Goal: Task Accomplishment & Management: Manage account settings

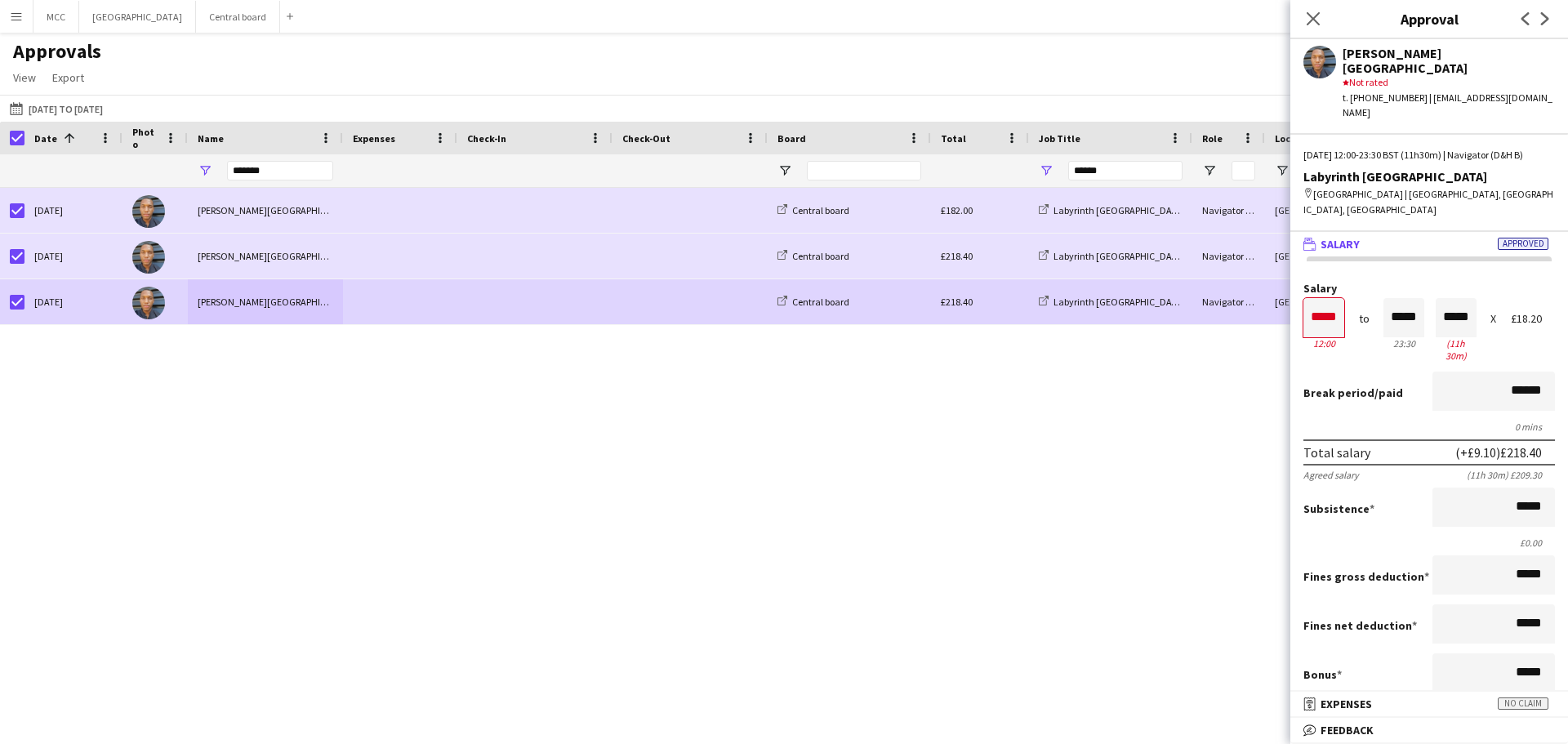
click at [580, 72] on div "Approvals View Customise view Customise filters Reset Filters Reset View Reset …" at bounding box center [784, 67] width 1568 height 56
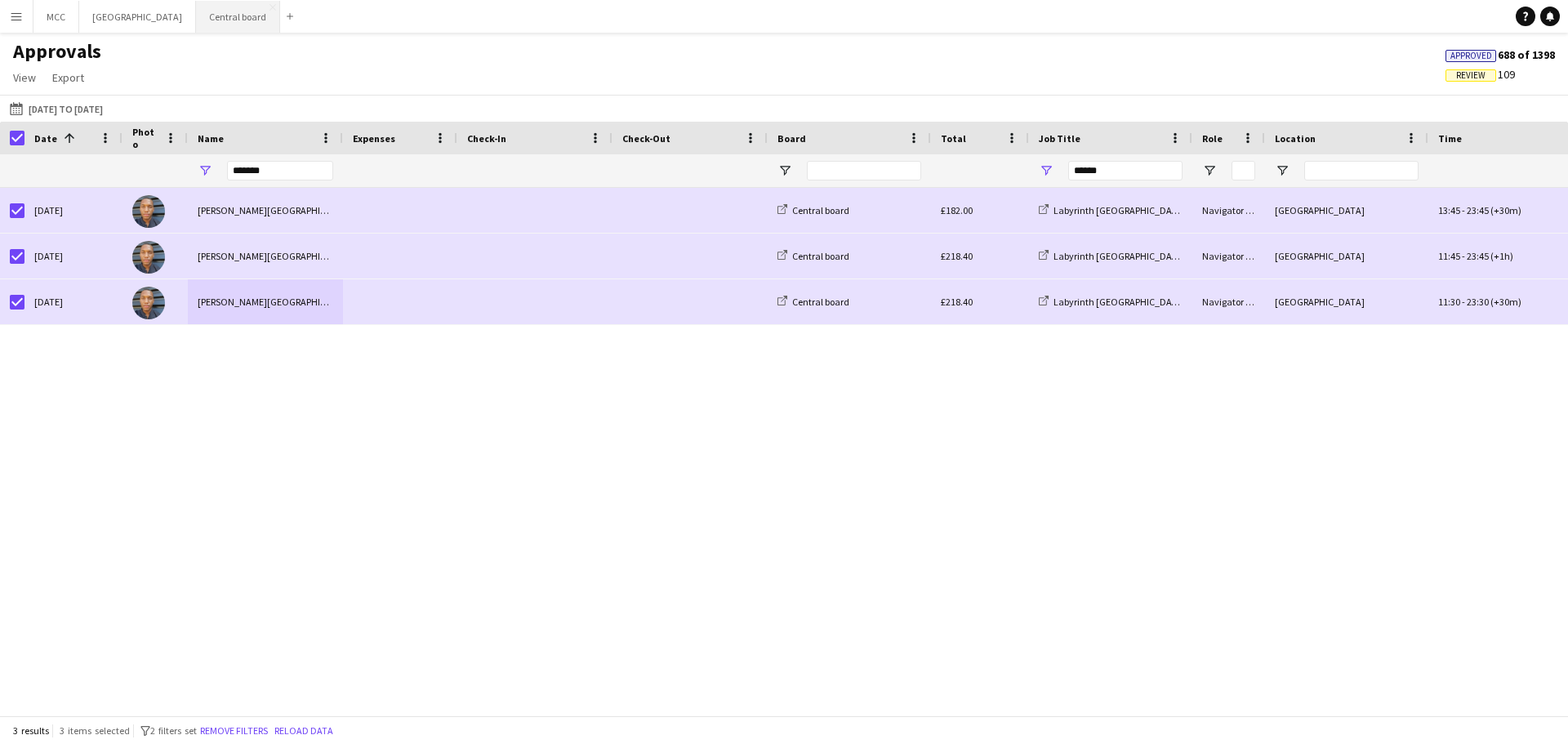
click at [250, 28] on button "Central board Close" at bounding box center [238, 17] width 84 height 32
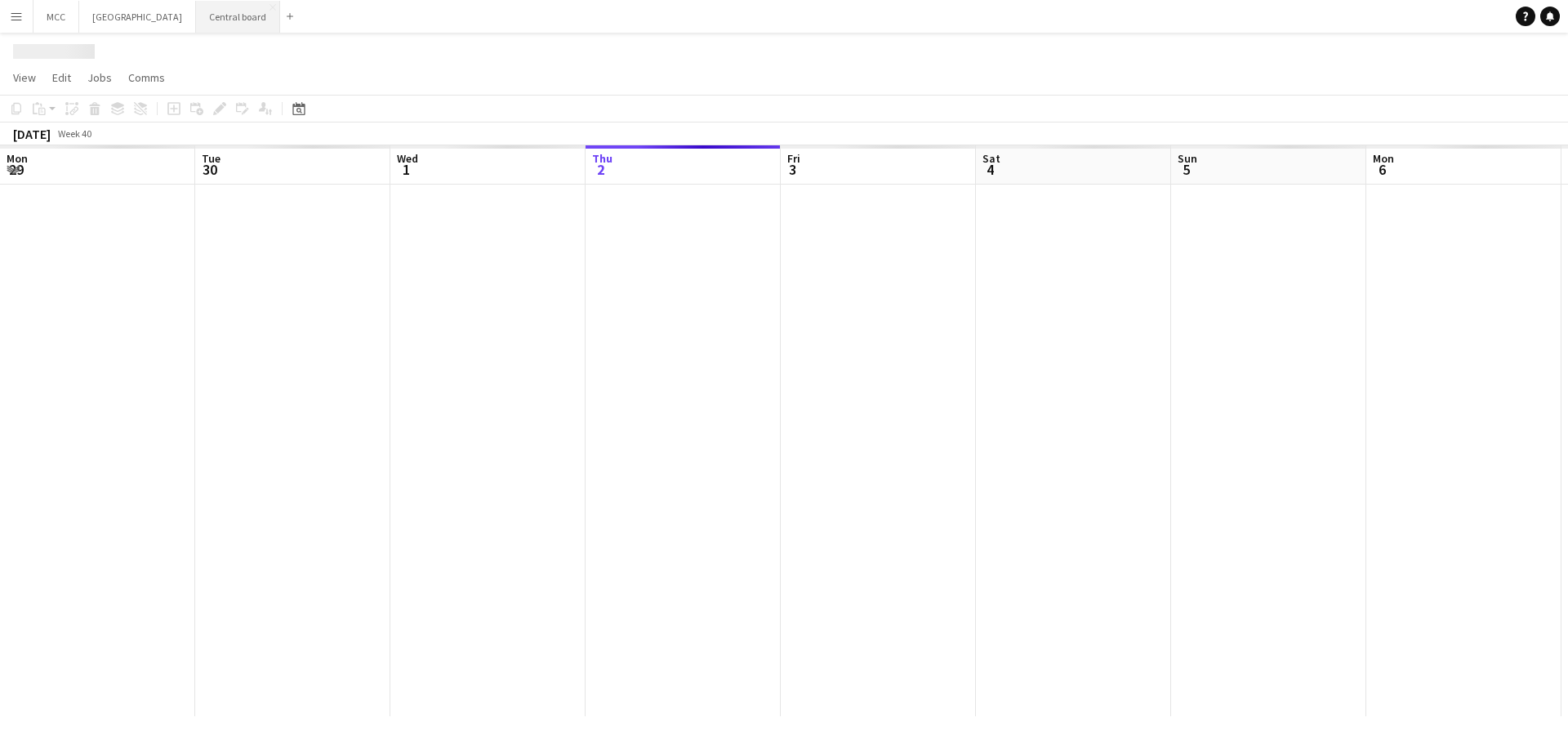
scroll to position [0, 390]
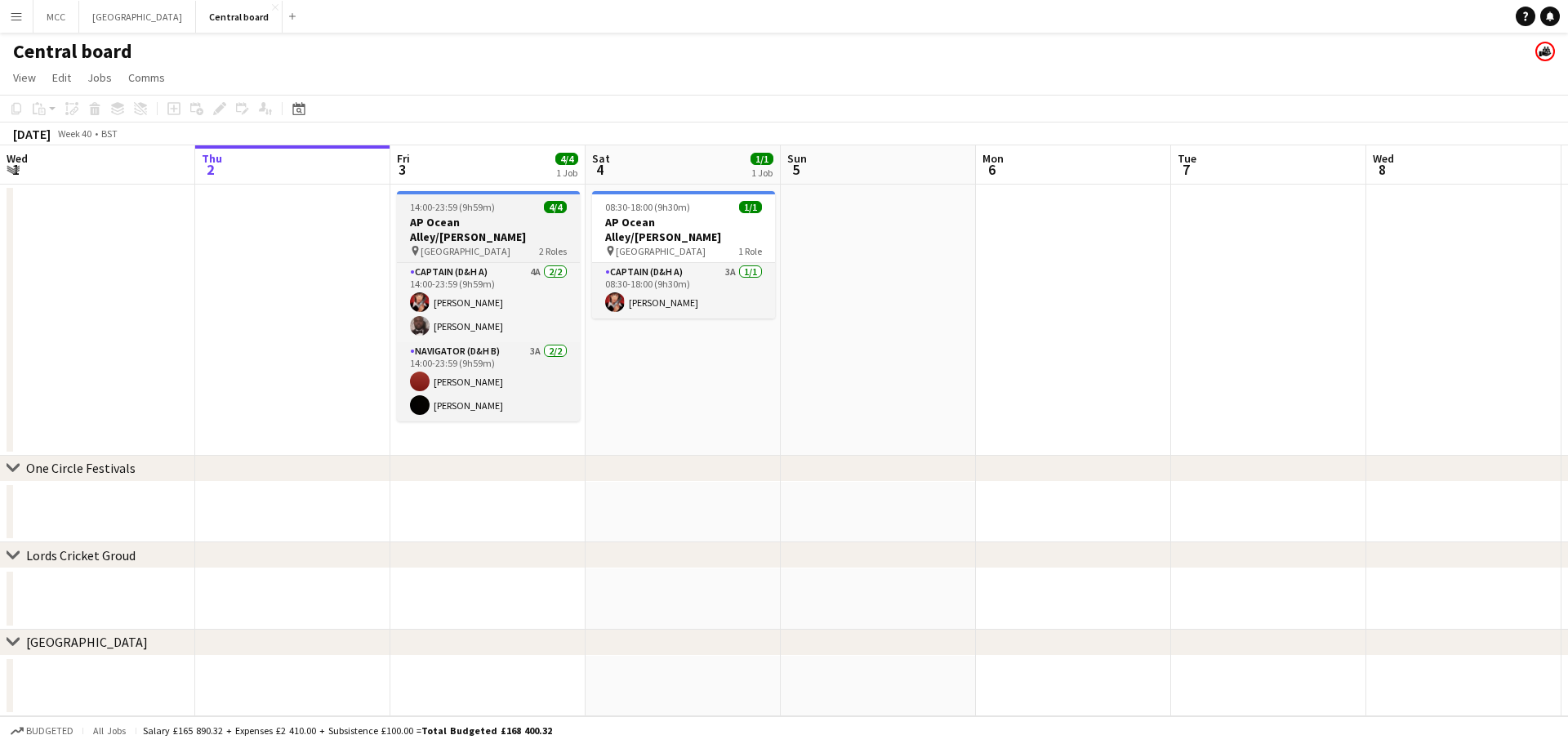
click at [497, 216] on h3 "AP Ocean Alley/[PERSON_NAME]" at bounding box center [488, 229] width 183 height 30
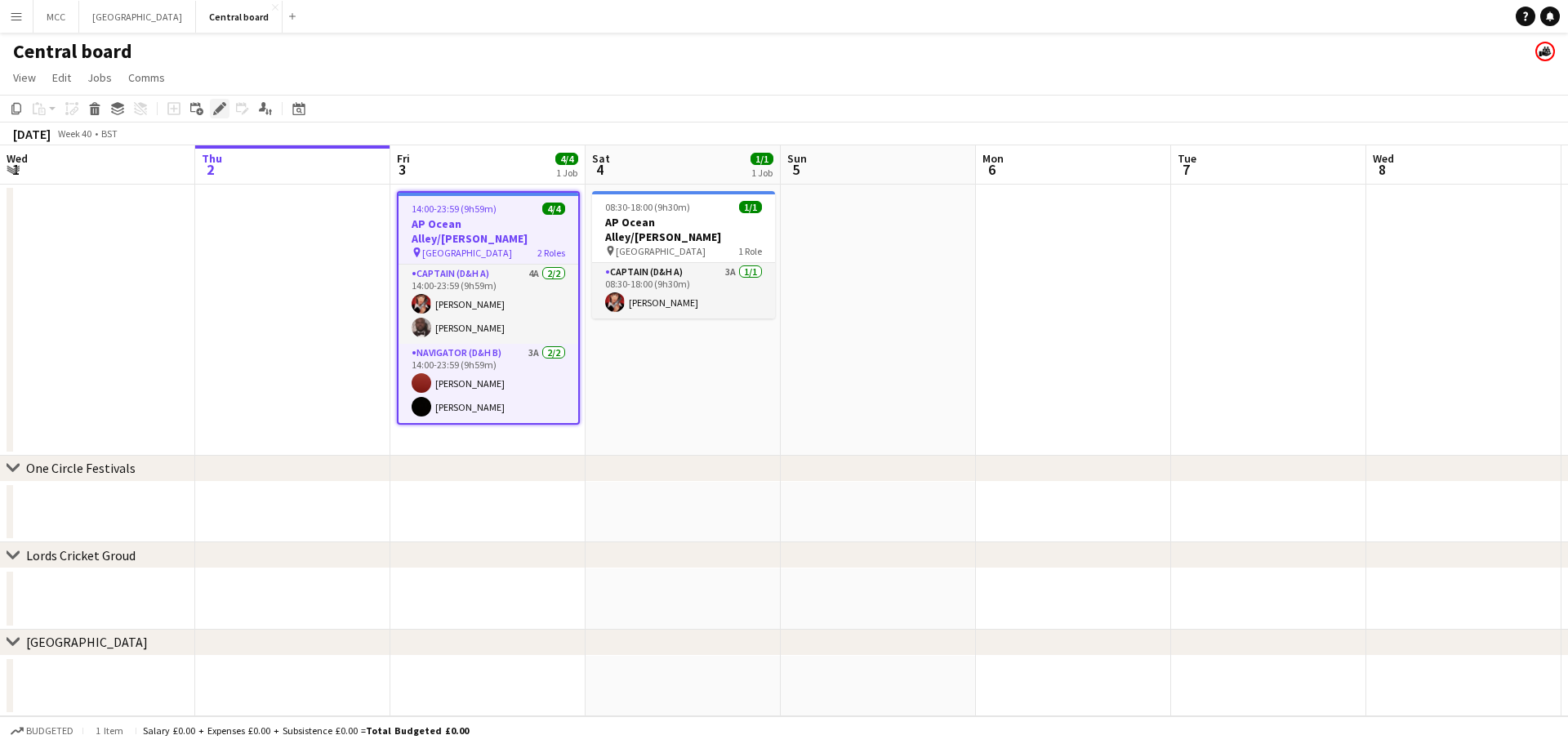
click at [217, 106] on icon "Edit" at bounding box center [219, 108] width 13 height 13
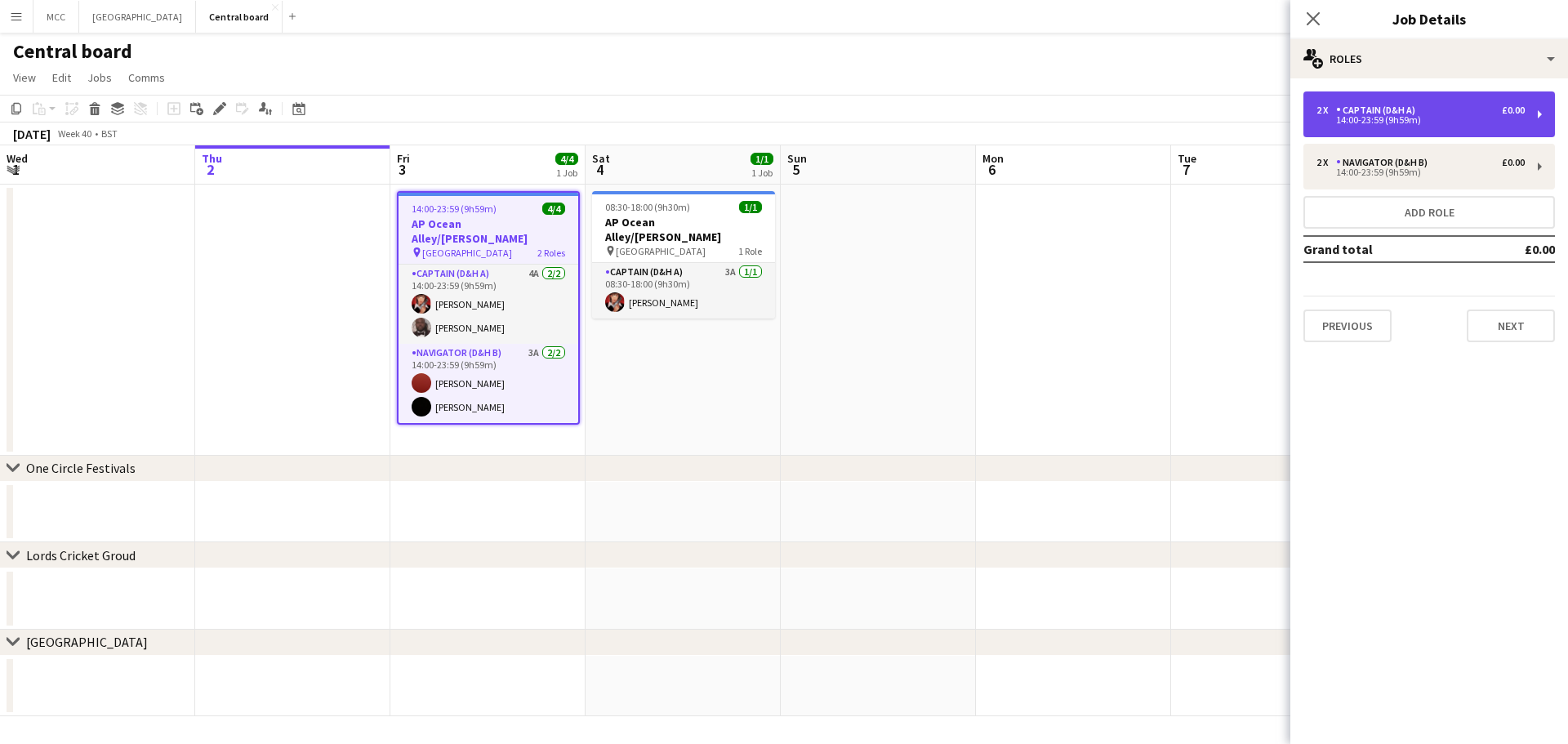
click at [1508, 109] on div "£0.00" at bounding box center [1512, 111] width 23 height 12
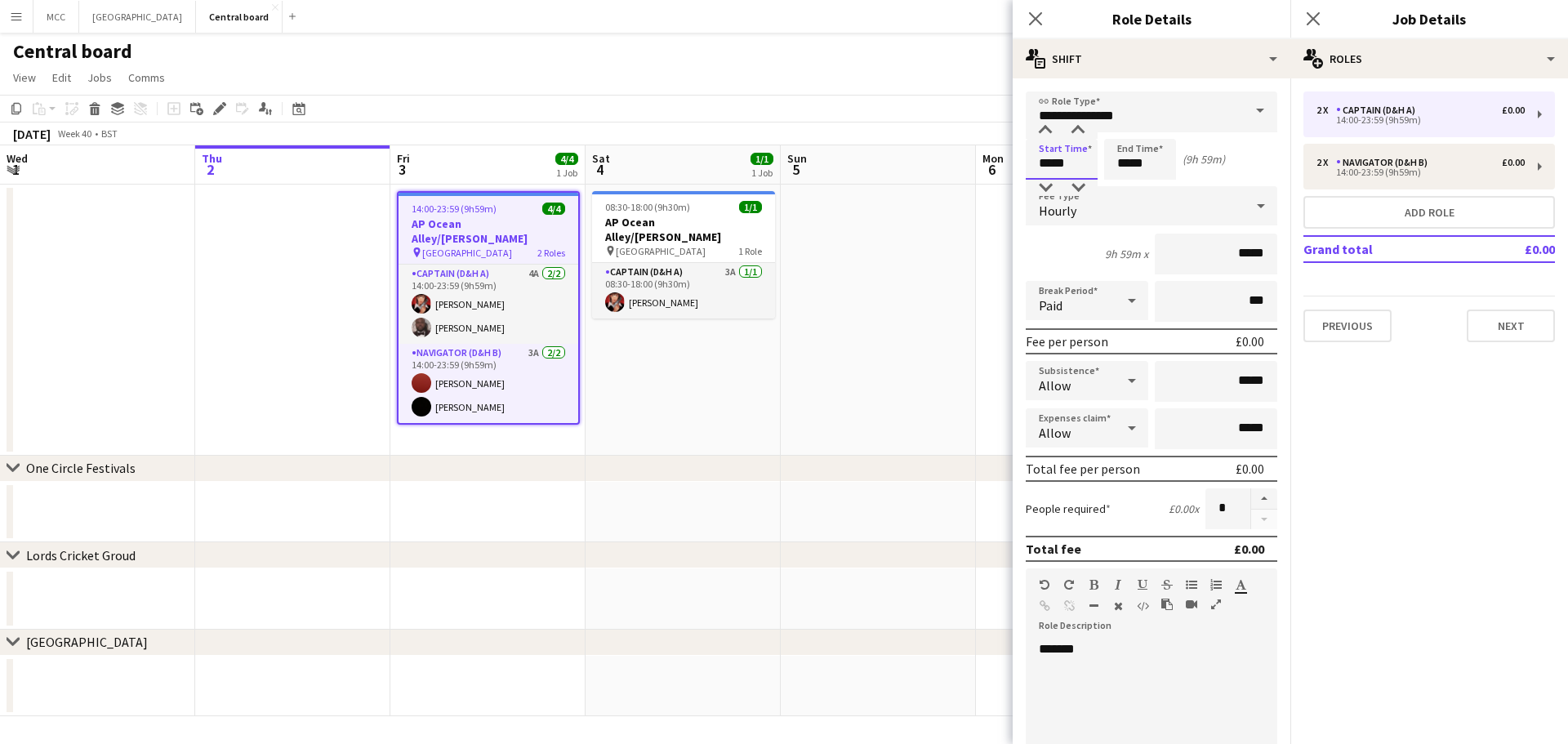
drag, startPoint x: 1077, startPoint y: 162, endPoint x: 1023, endPoint y: 164, distance: 54.0
click at [1023, 164] on form "**********" at bounding box center [1151, 599] width 277 height 1016
type input "*****"
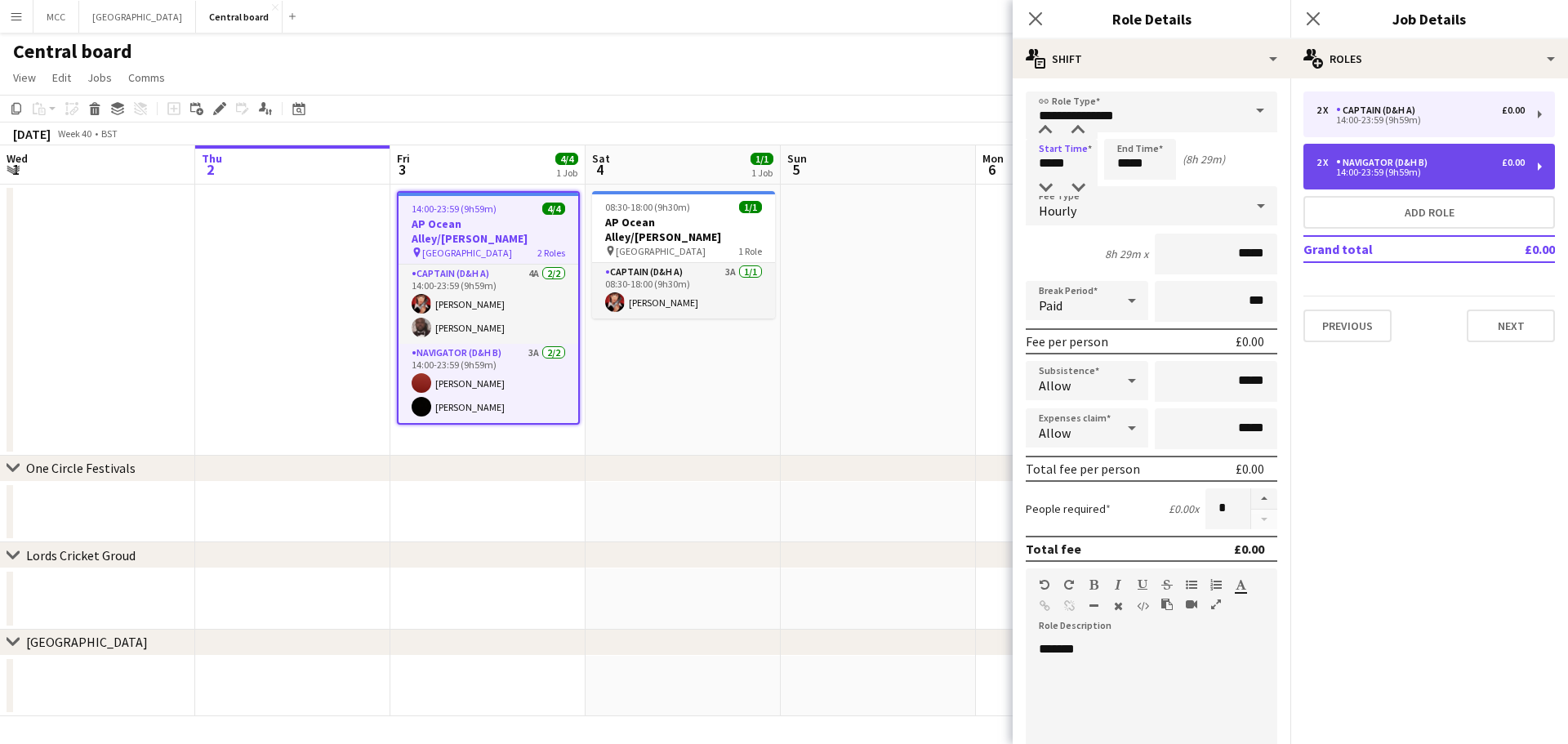
click at [1374, 179] on div "2 x Navigator (D&H B) £0.00 14:00-23:59 (9h59m)" at bounding box center [1429, 166] width 251 height 46
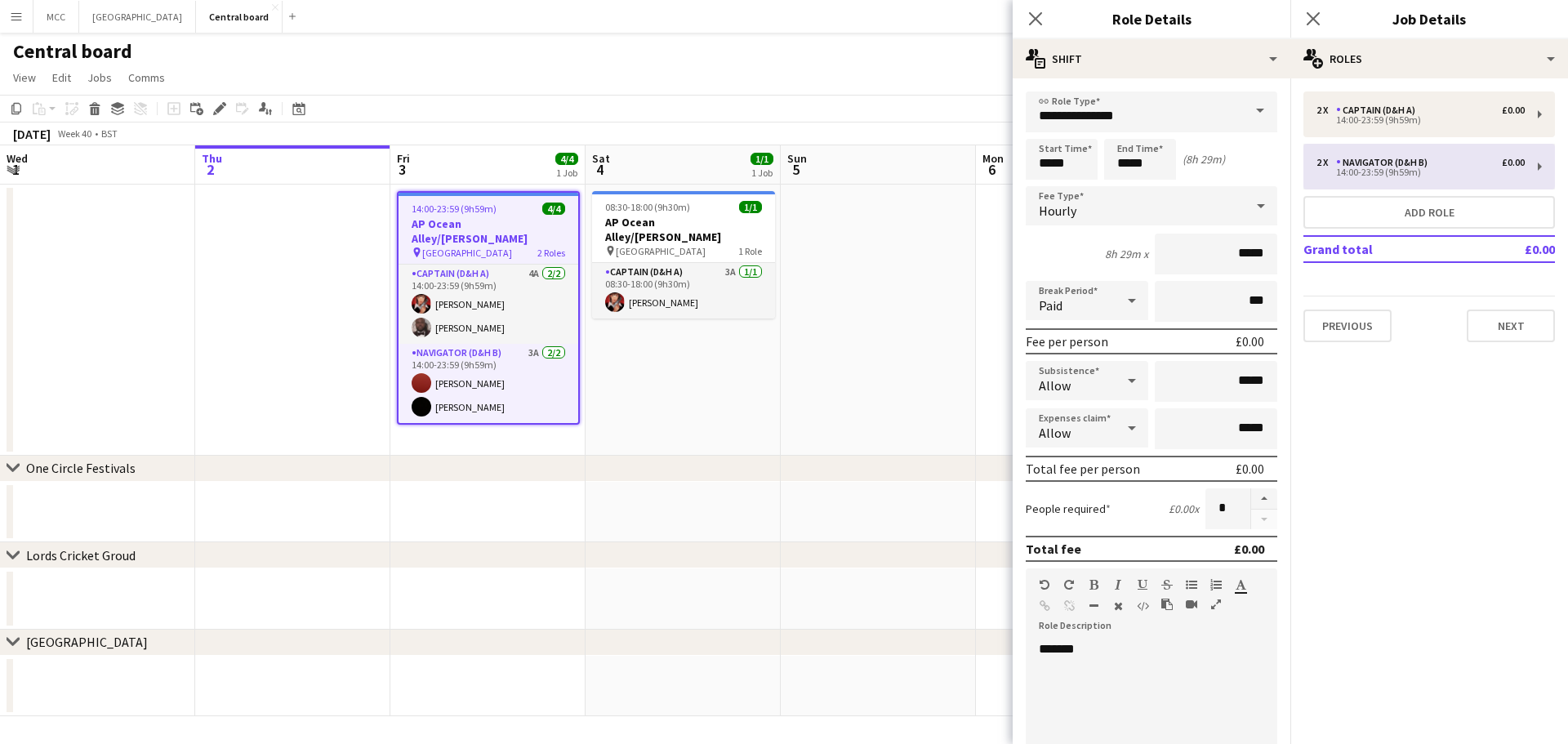
type input "**********"
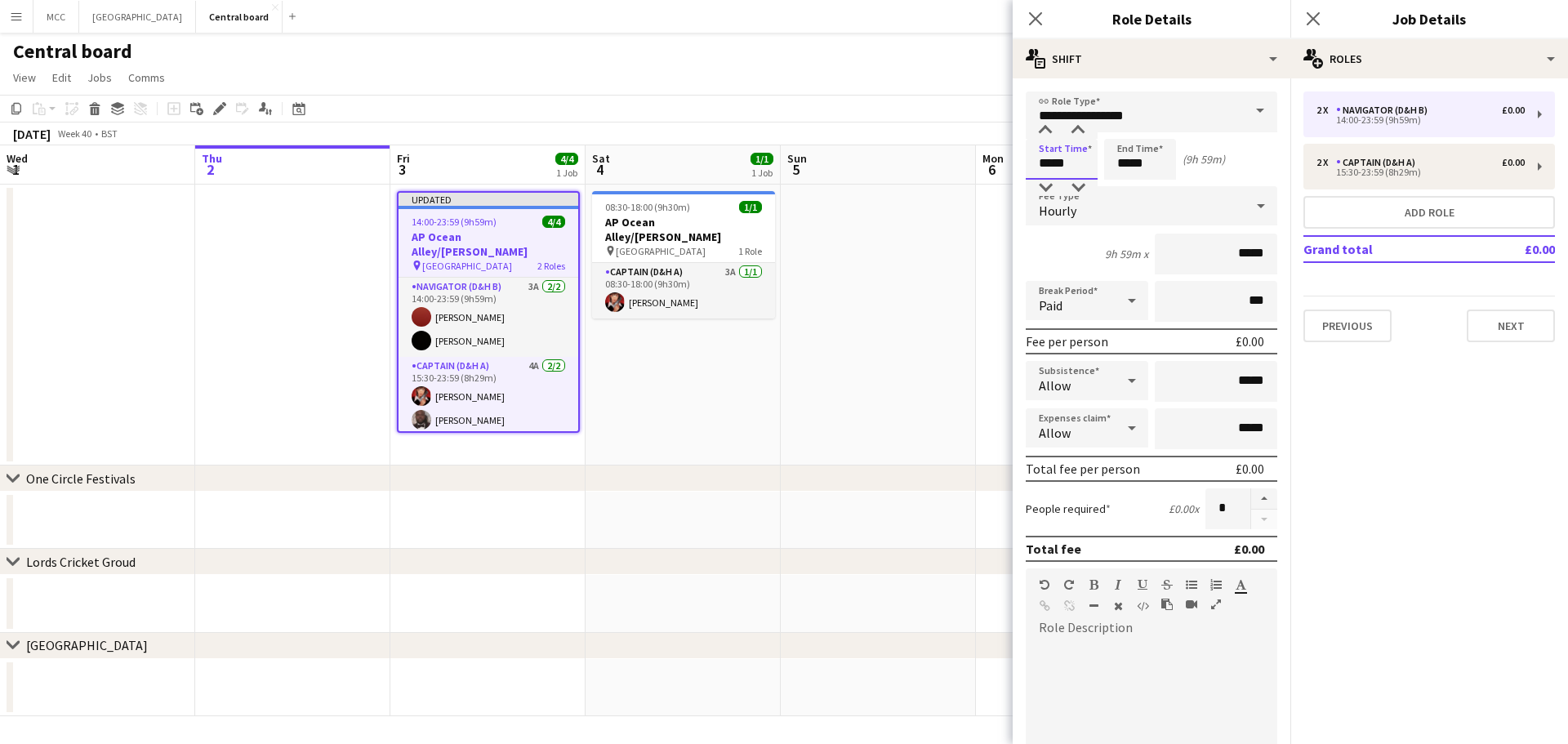
drag, startPoint x: 1086, startPoint y: 165, endPoint x: 1018, endPoint y: 164, distance: 68.0
click at [1018, 164] on form "**********" at bounding box center [1151, 599] width 277 height 1016
type input "*****"
click at [804, 378] on app-date-cell at bounding box center [878, 325] width 196 height 281
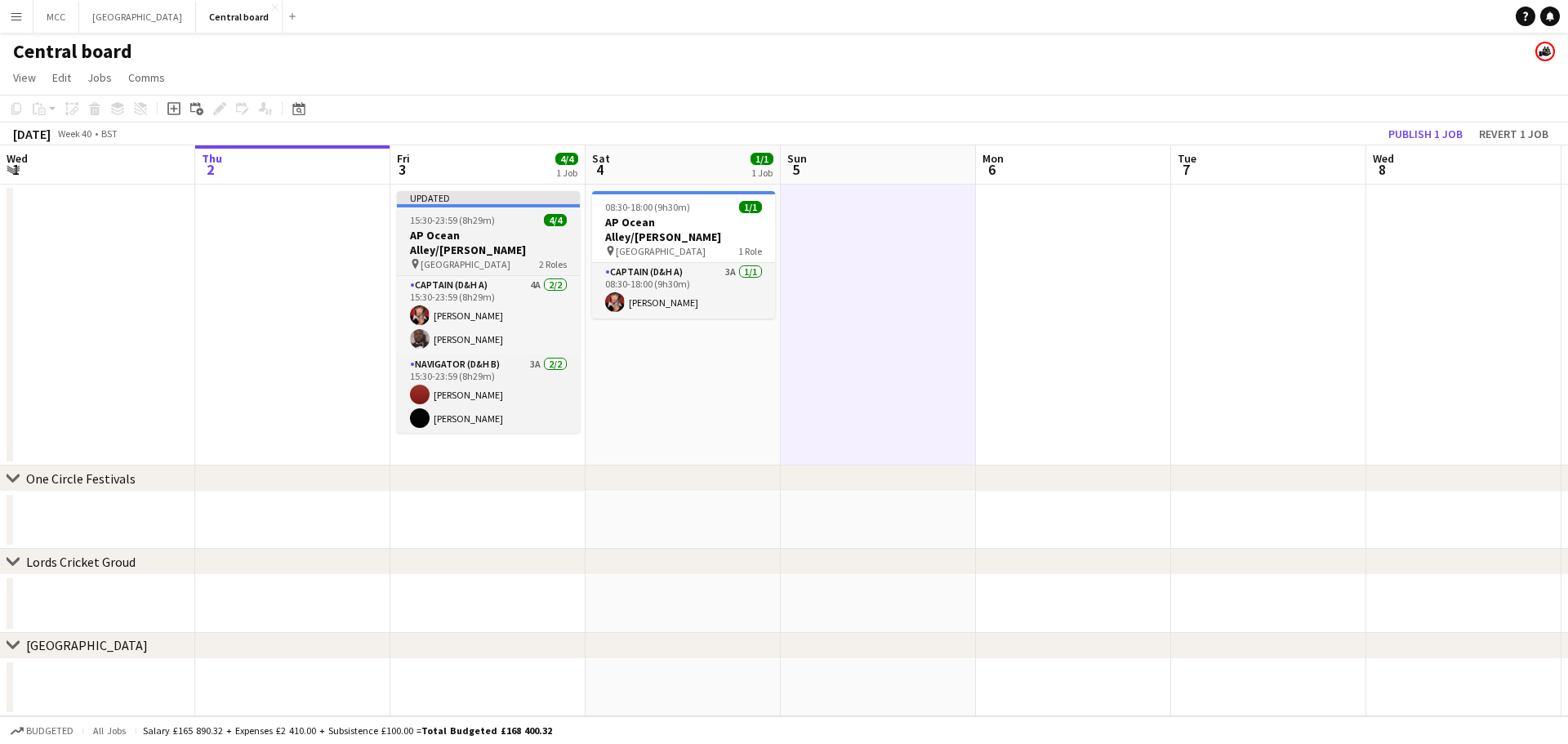
click at [470, 224] on span "15:30-23:59 (8h29m)" at bounding box center [452, 220] width 85 height 13
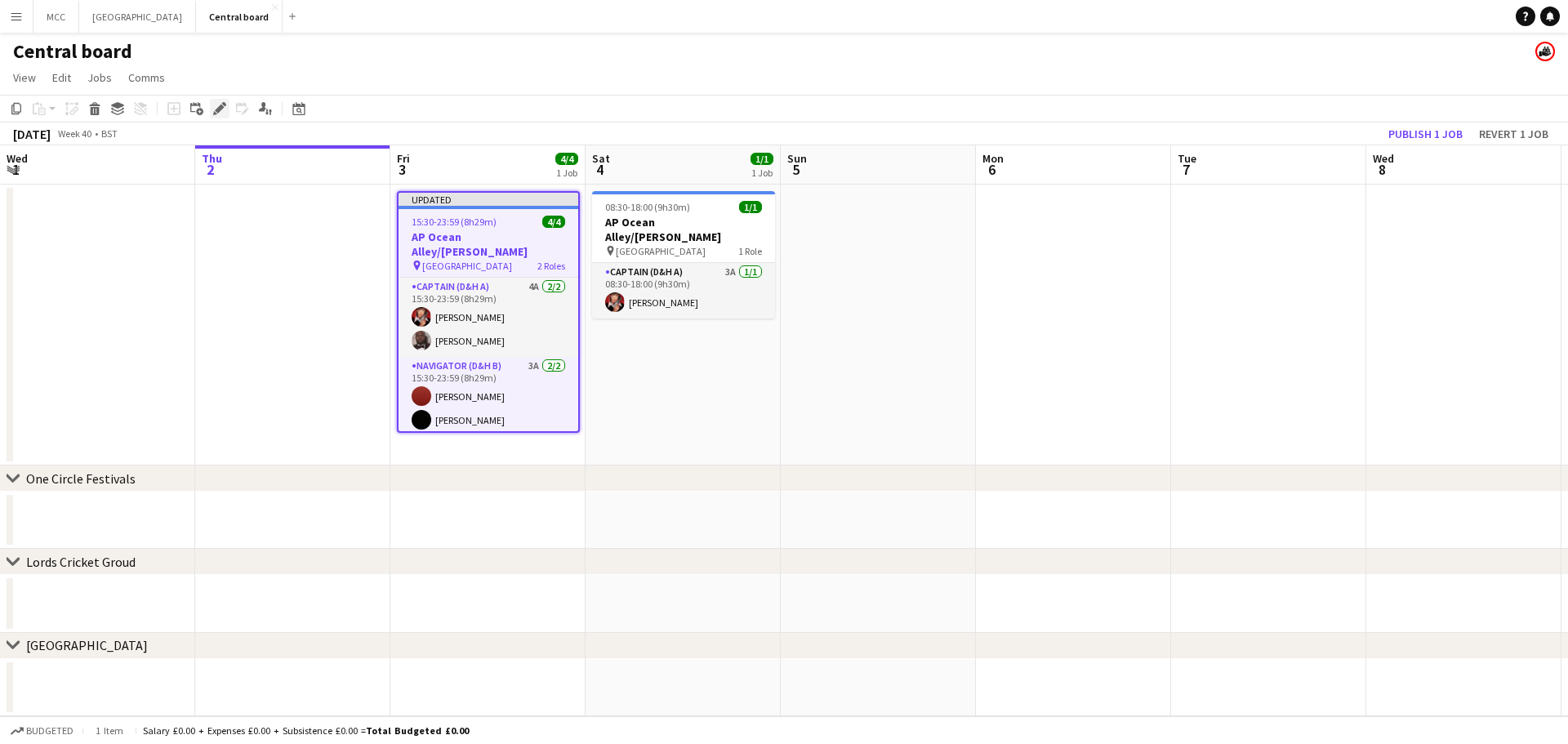
click at [217, 104] on icon "Edit" at bounding box center [219, 108] width 13 height 13
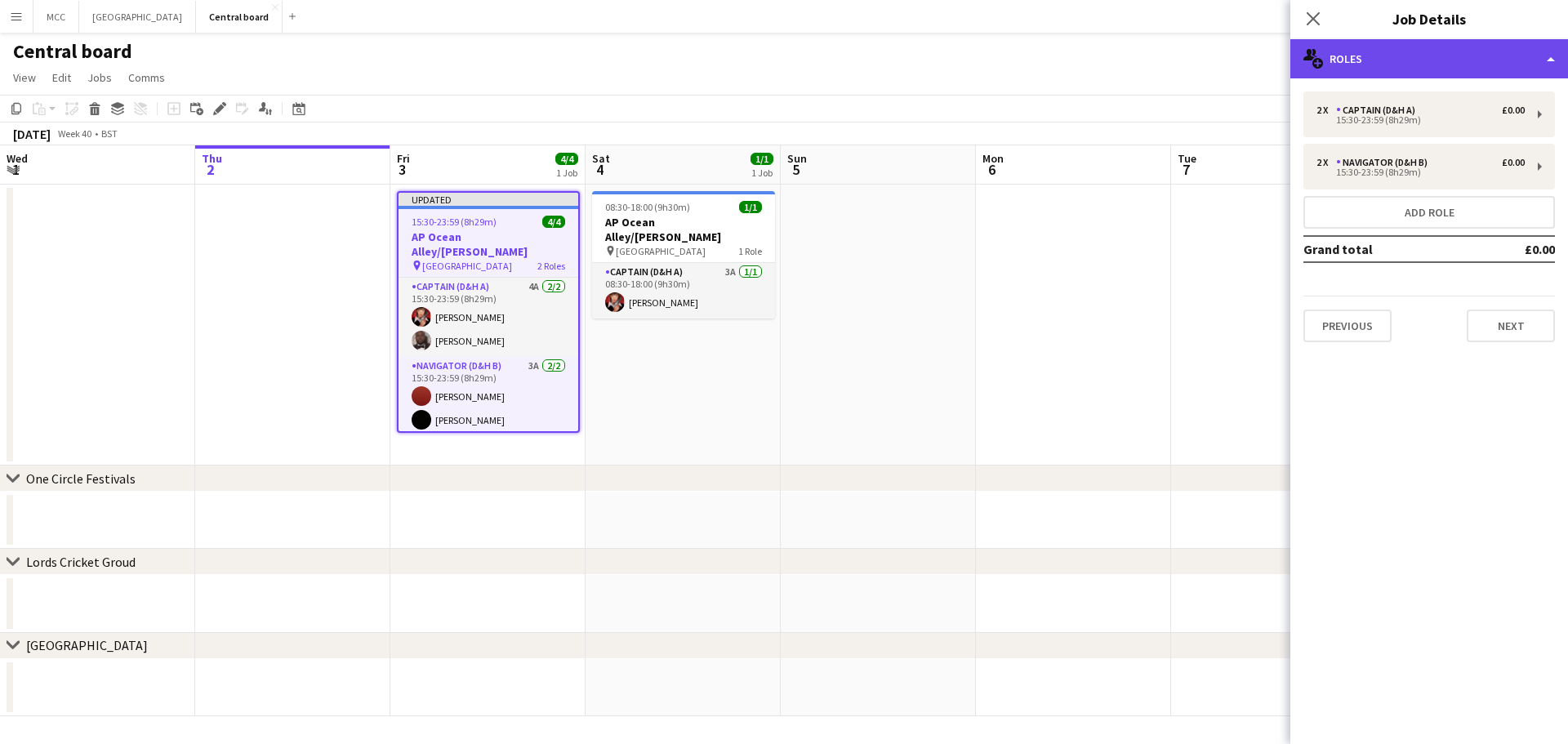
click at [1542, 58] on div "multiple-users-add Roles" at bounding box center [1428, 58] width 277 height 39
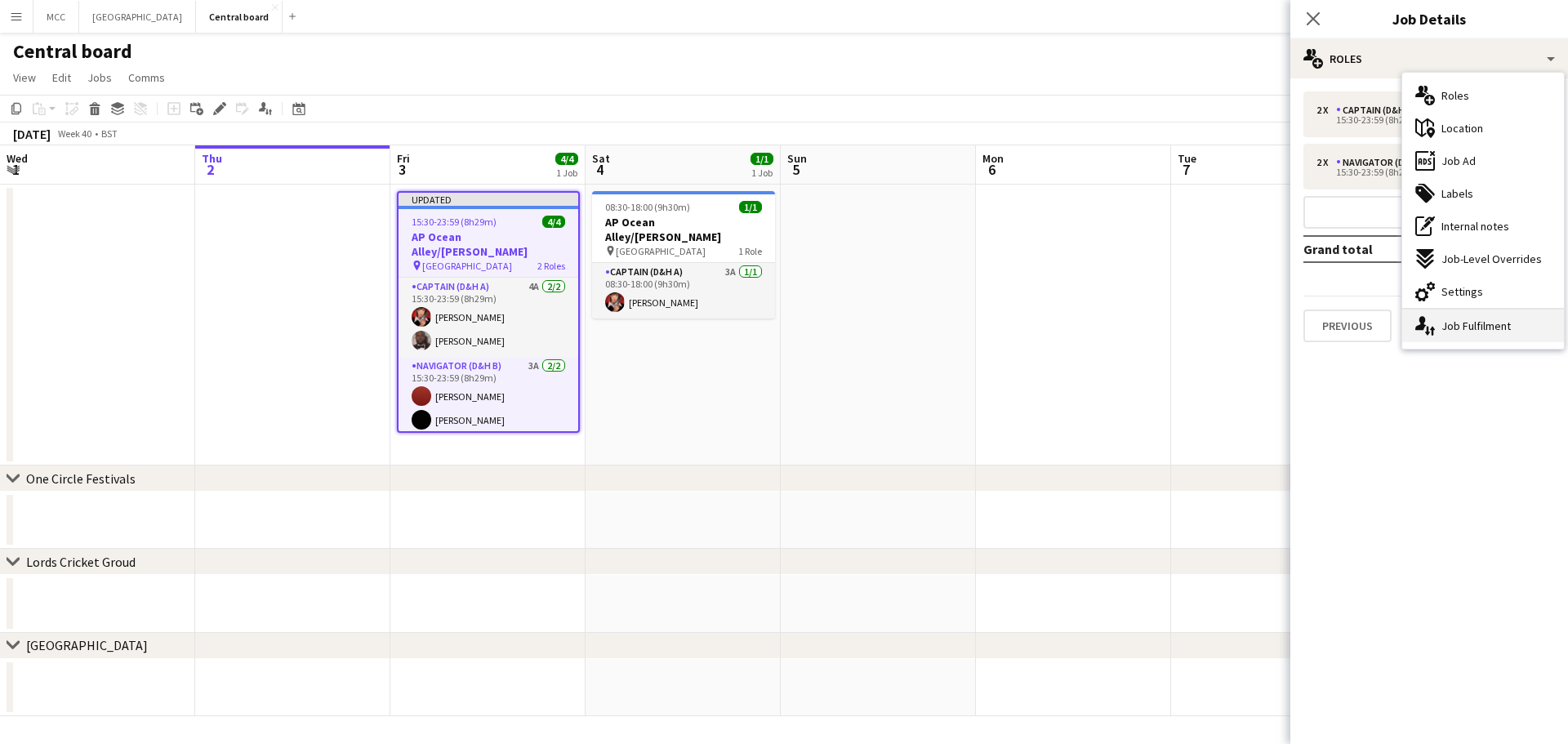
click at [1475, 323] on div "single-neutral-actions-up-down Job Fulfilment" at bounding box center [1483, 326] width 162 height 33
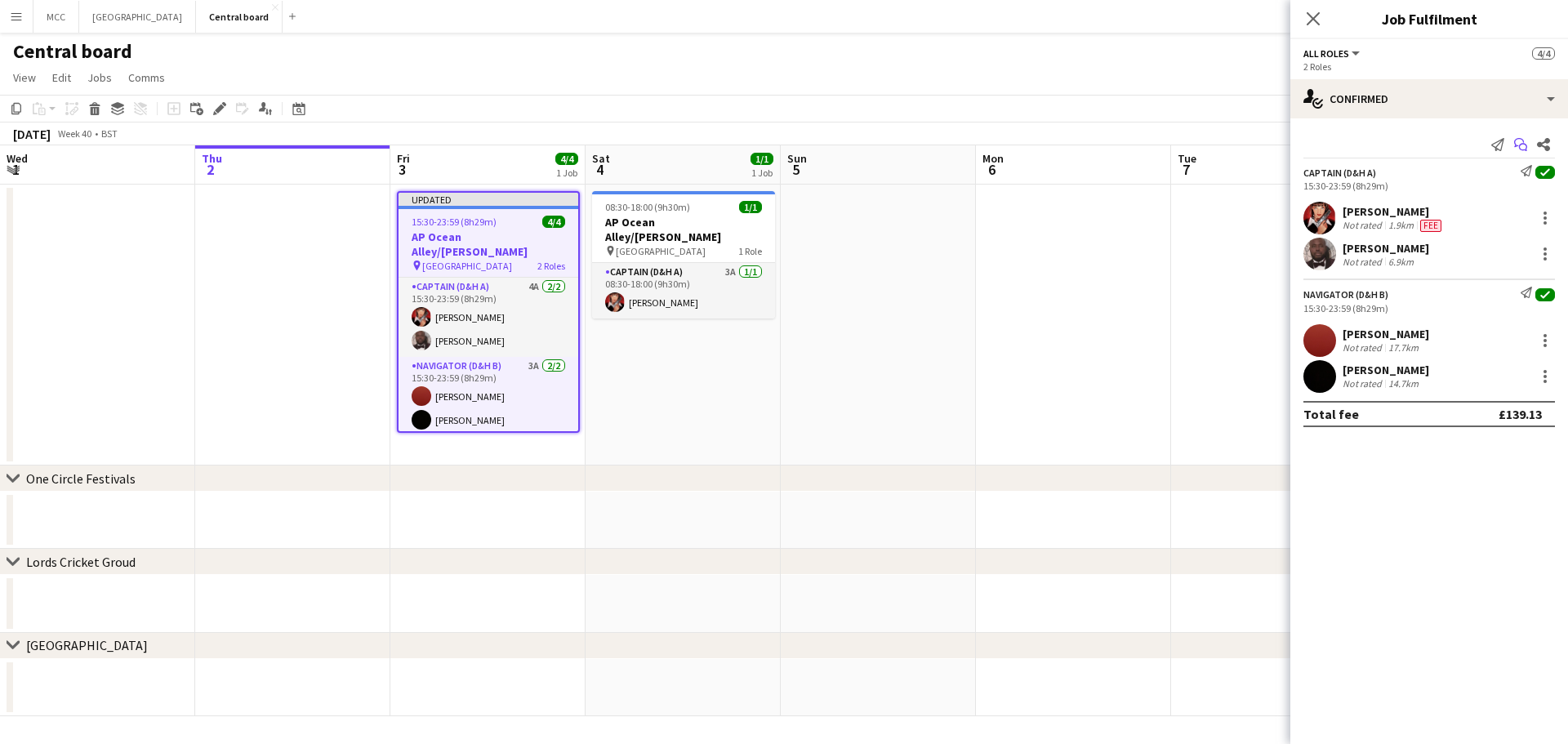
click at [1516, 149] on icon "Start chat" at bounding box center [1520, 144] width 13 height 13
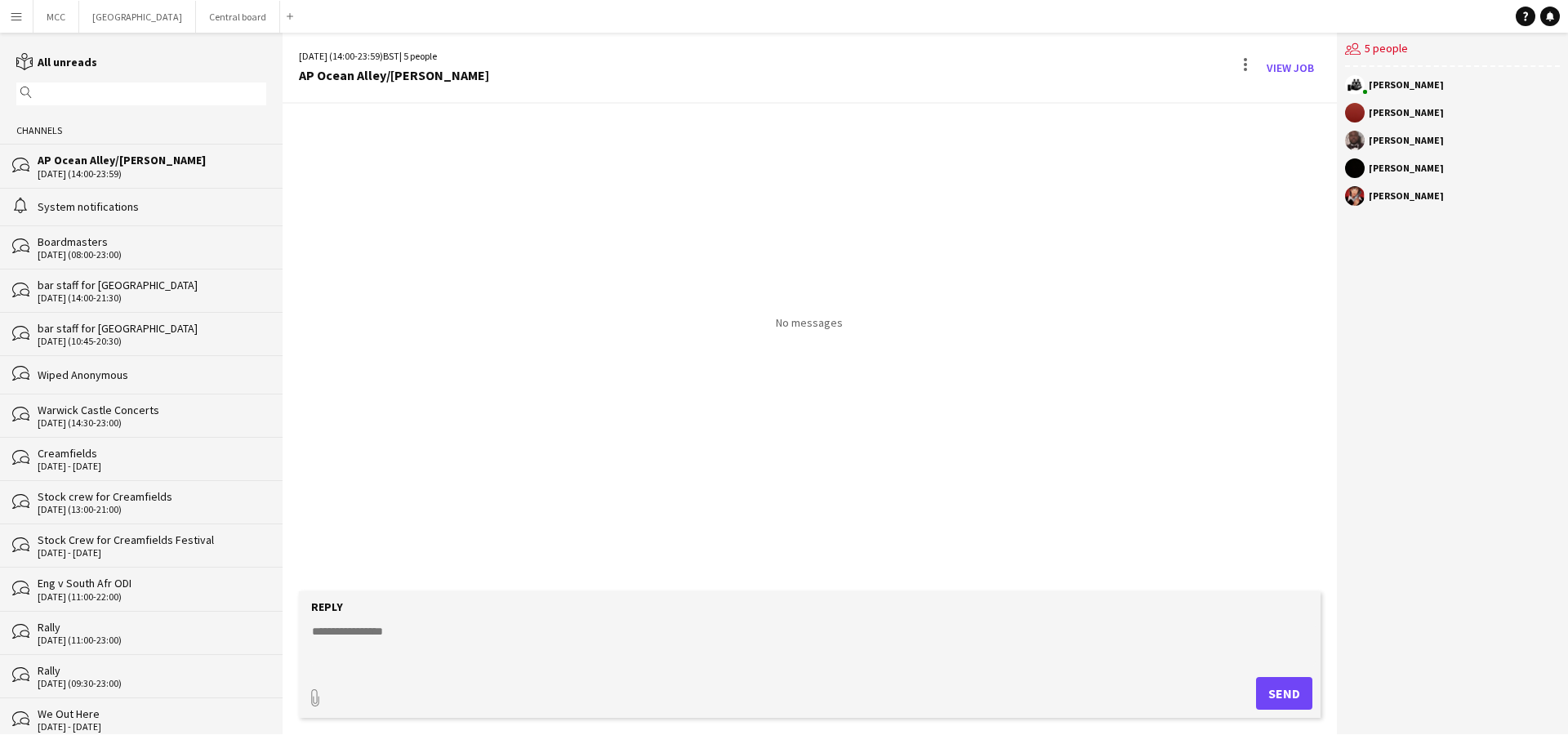
click at [554, 645] on textarea at bounding box center [813, 644] width 1005 height 42
click at [380, 627] on textarea "**********" at bounding box center [813, 644] width 1005 height 42
click at [583, 638] on textarea "**********" at bounding box center [813, 644] width 1005 height 42
type textarea "**********"
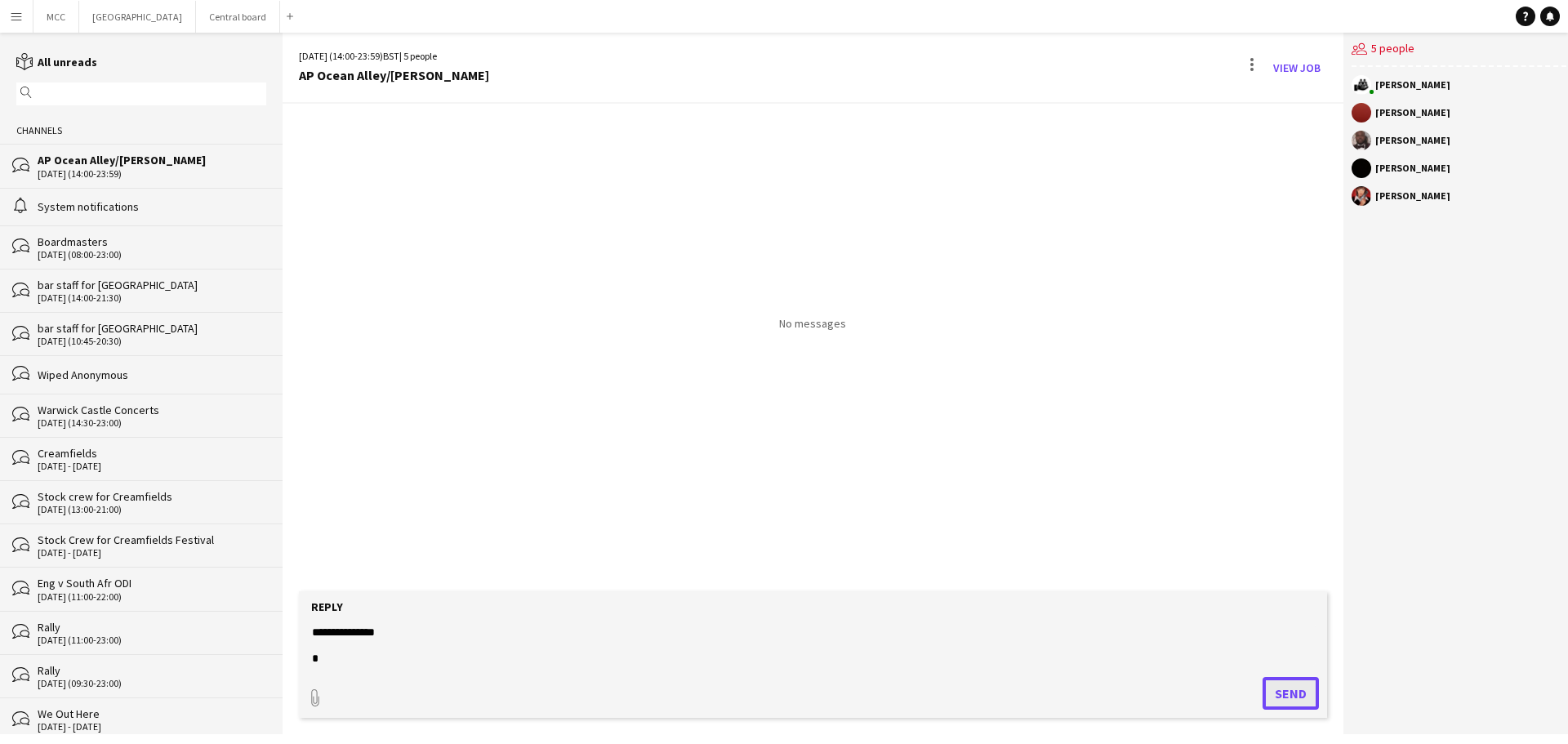
click at [1269, 685] on button "Send" at bounding box center [1291, 693] width 56 height 33
click at [16, 19] on app-icon "Menu" at bounding box center [16, 16] width 13 height 13
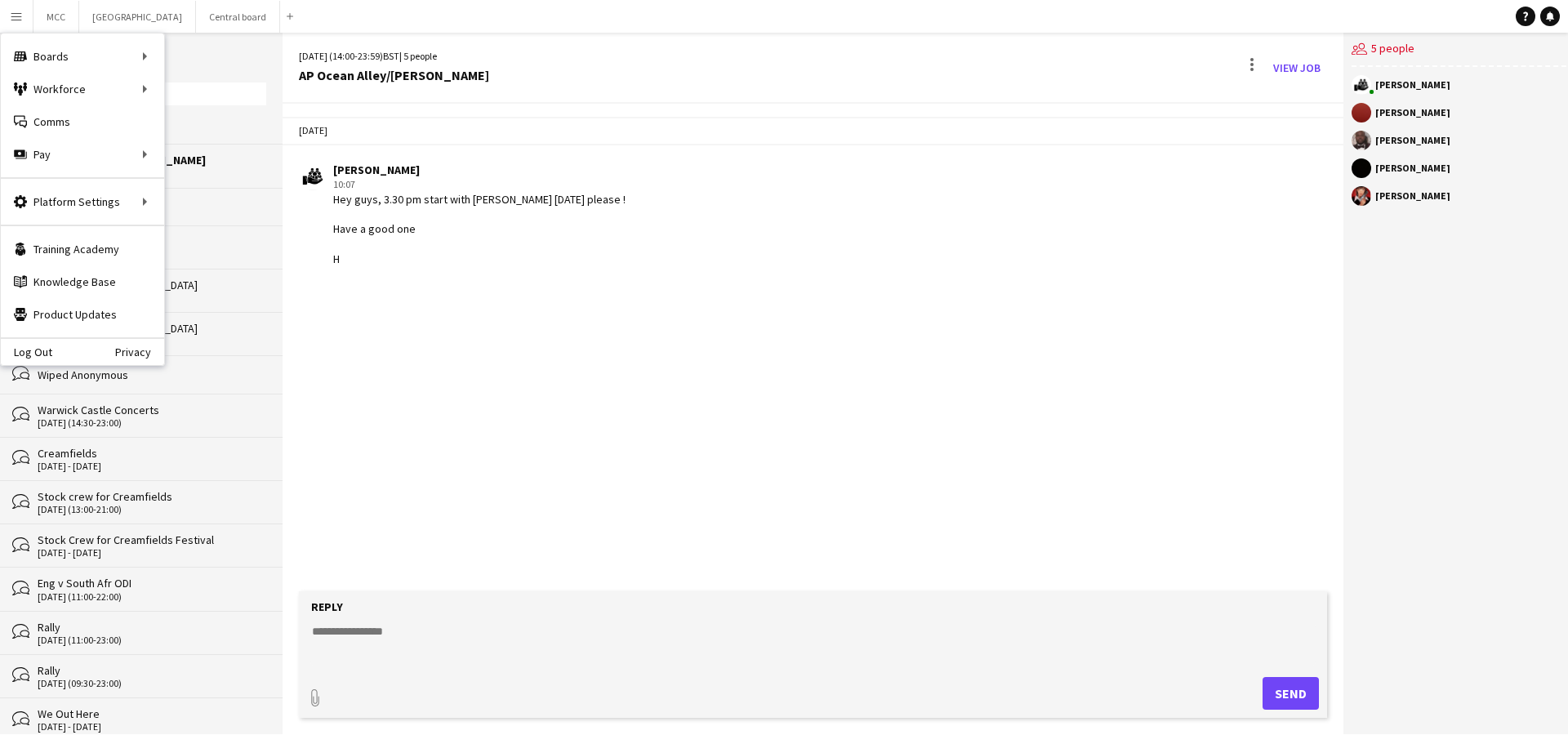
click at [13, 18] on app-icon "Menu" at bounding box center [16, 16] width 13 height 13
click at [83, 93] on div "Workforce Workforce" at bounding box center [83, 89] width 164 height 33
click at [141, 92] on div "Workforce Workforce" at bounding box center [83, 89] width 164 height 33
click at [207, 93] on link "My Workforce" at bounding box center [247, 89] width 164 height 33
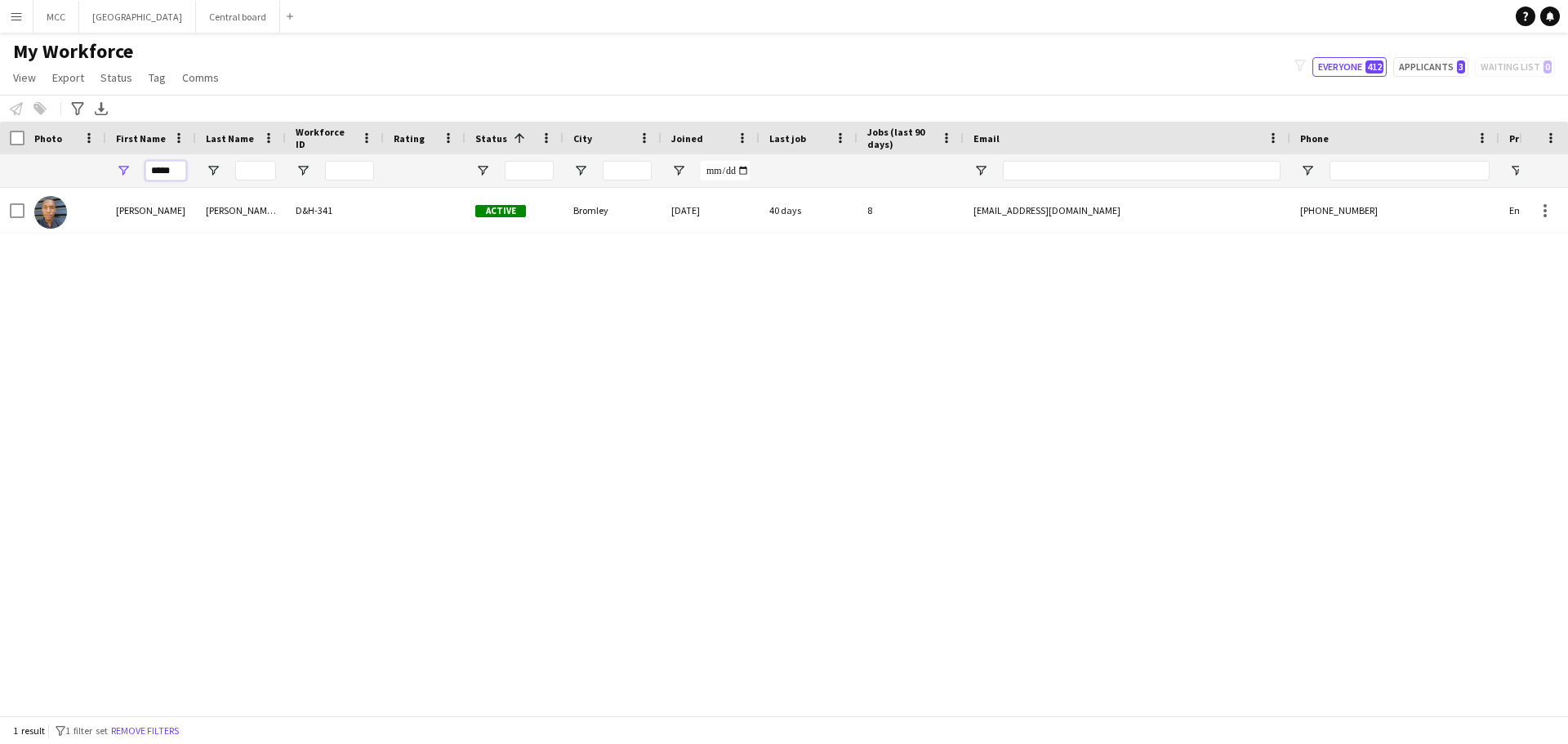
drag, startPoint x: 182, startPoint y: 165, endPoint x: 129, endPoint y: 172, distance: 53.5
click at [129, 172] on div "*****" at bounding box center [151, 170] width 90 height 33
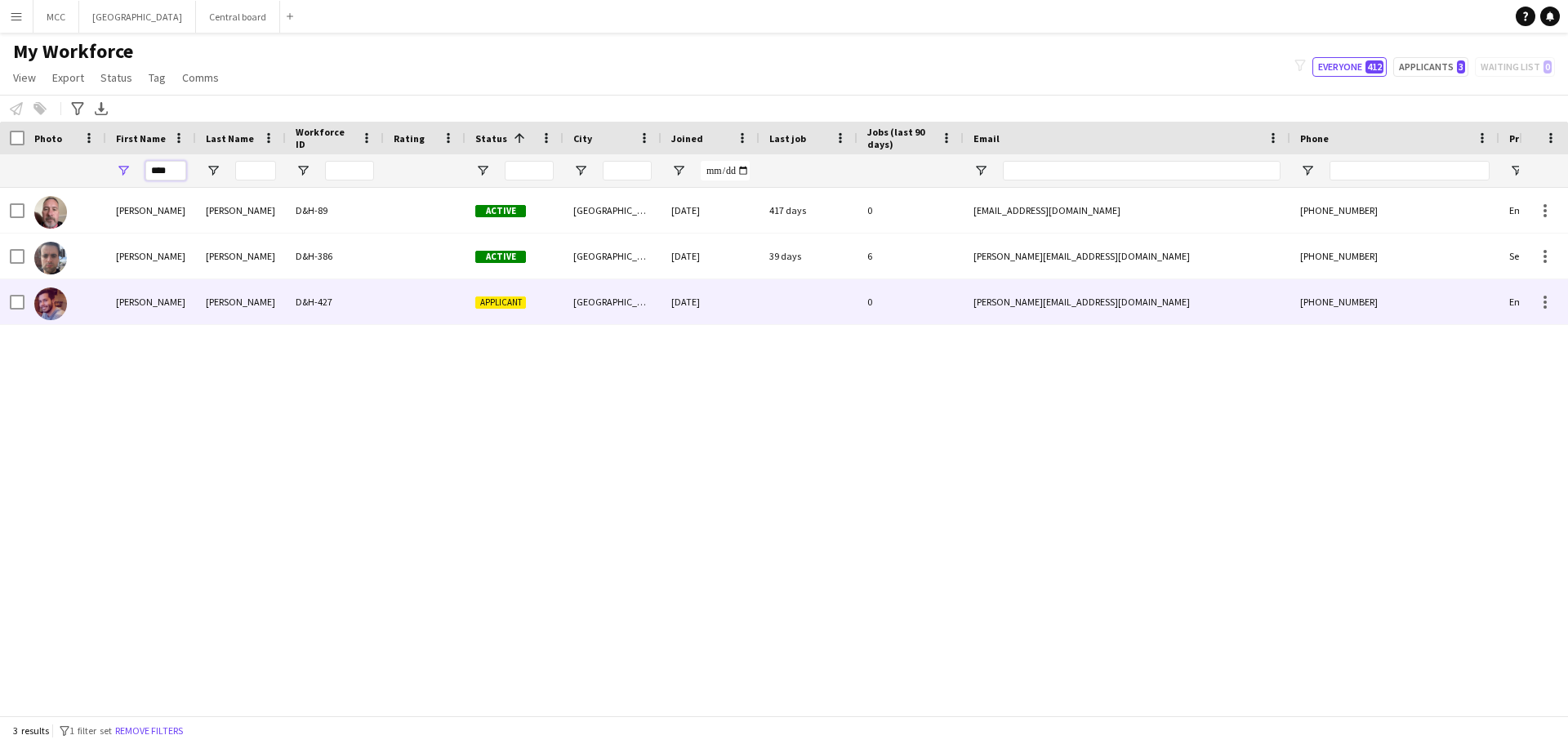
type input "****"
click at [341, 282] on div "D&H-427" at bounding box center [335, 301] width 98 height 45
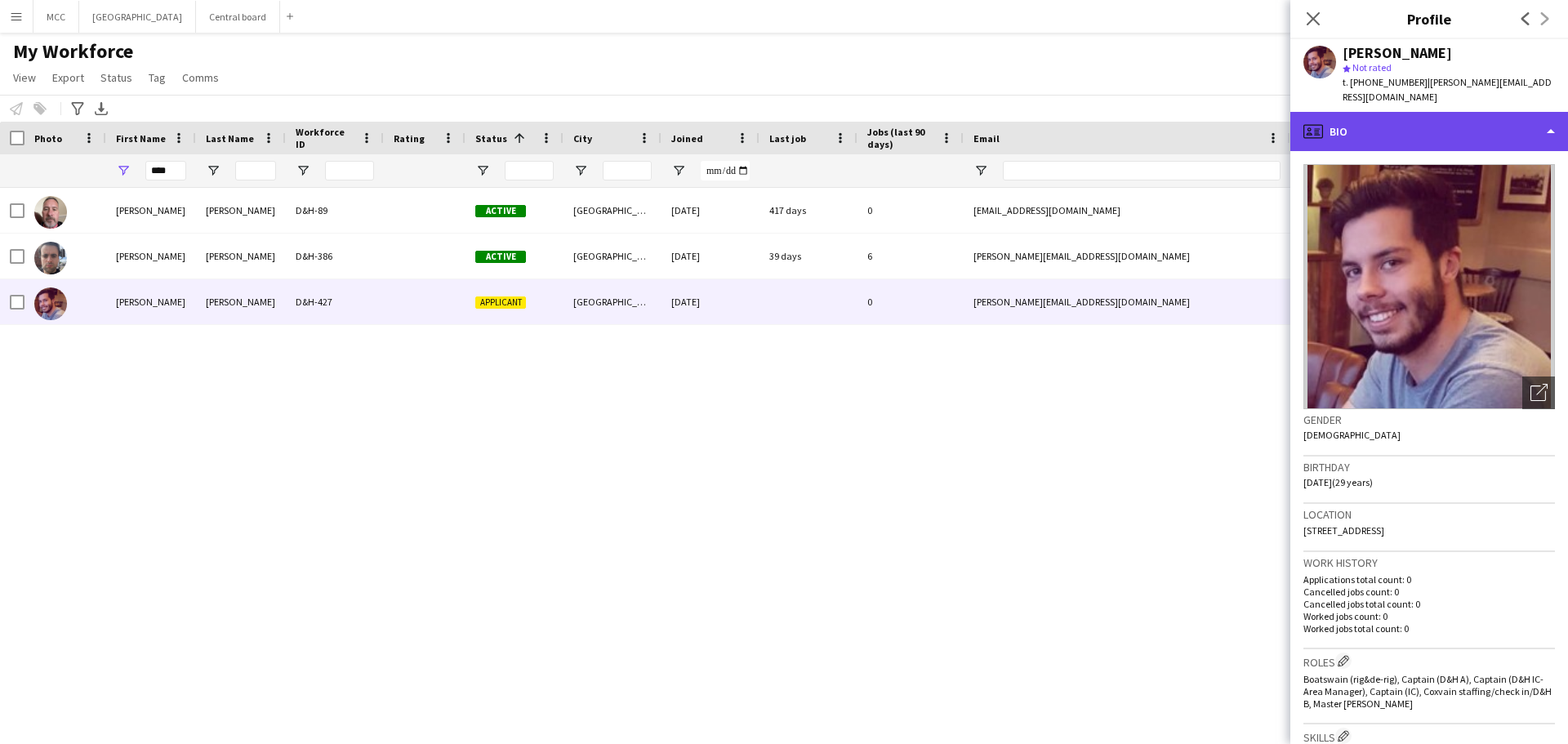
click at [1542, 132] on div "profile Bio" at bounding box center [1428, 132] width 277 height 39
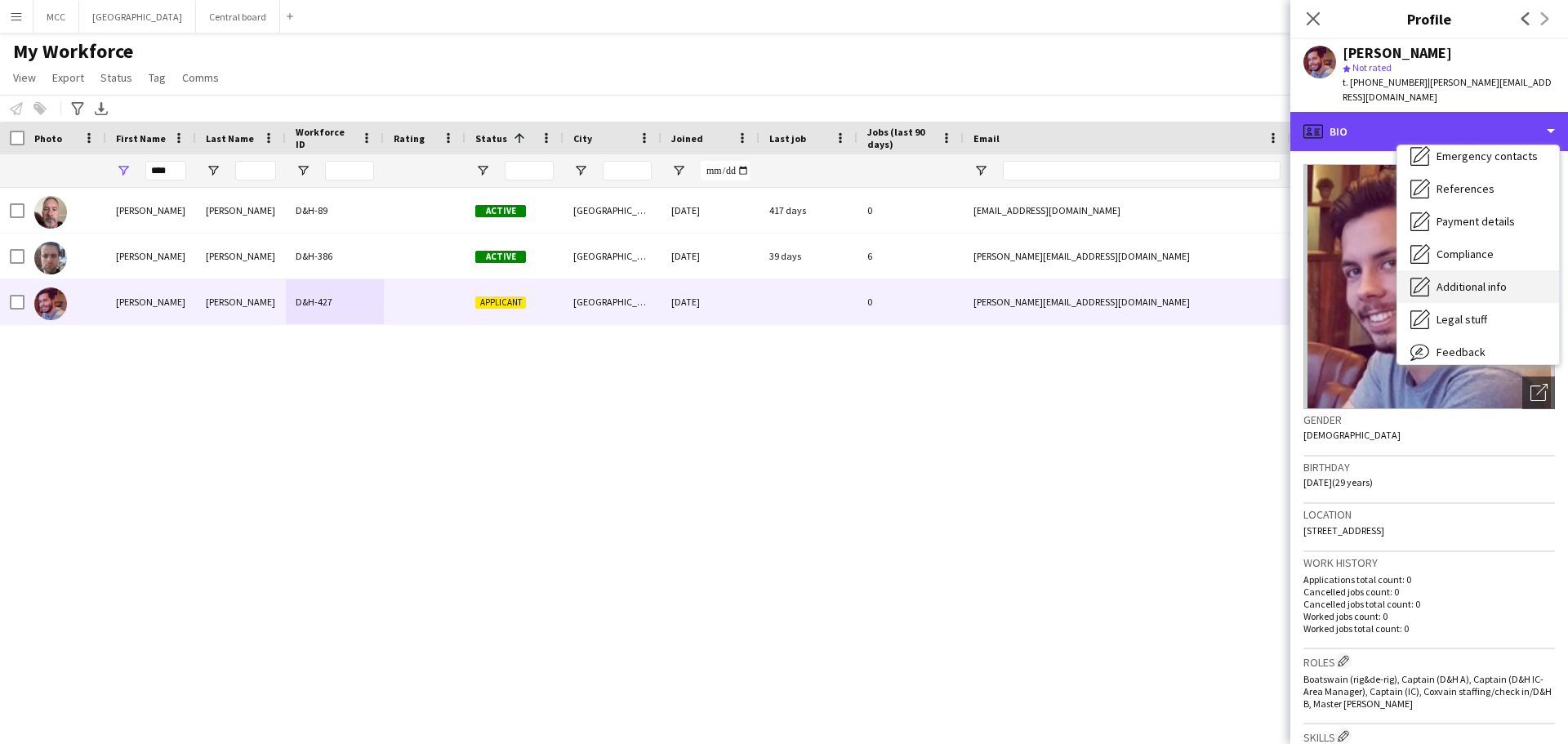
scroll to position [137, 0]
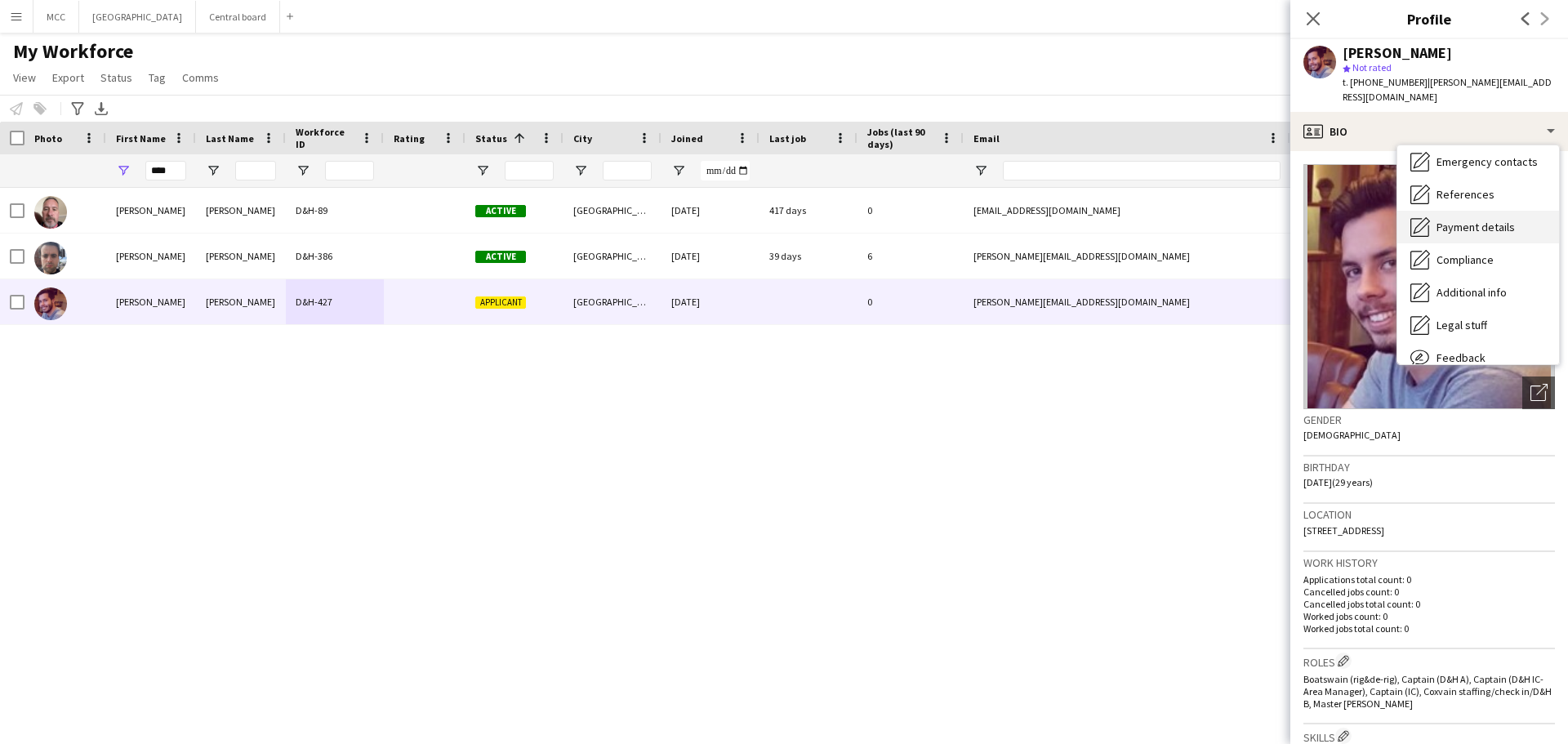
click at [1473, 220] on span "Payment details" at bounding box center [1475, 227] width 78 height 14
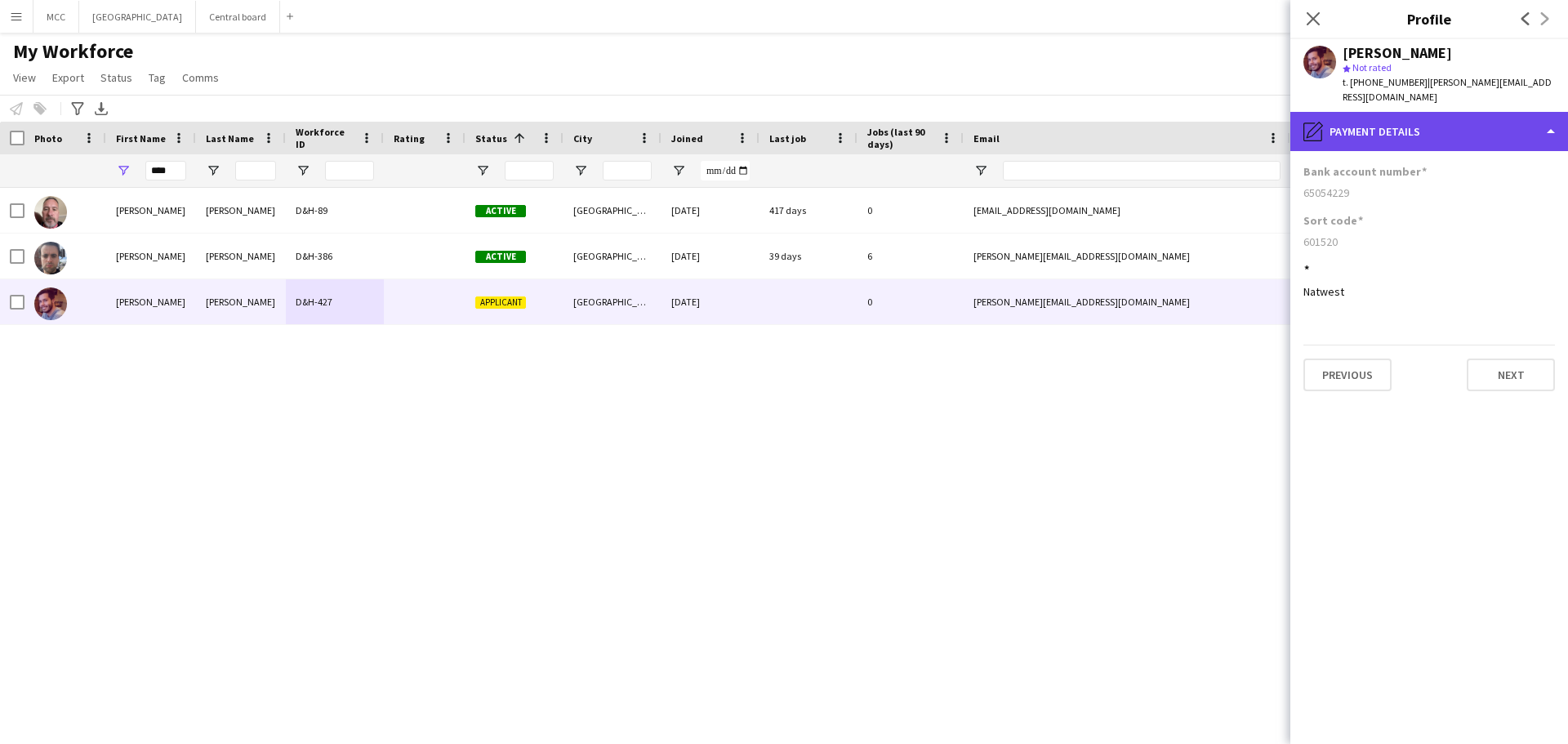
click at [1533, 121] on div "pencil4 Payment details" at bounding box center [1428, 132] width 277 height 39
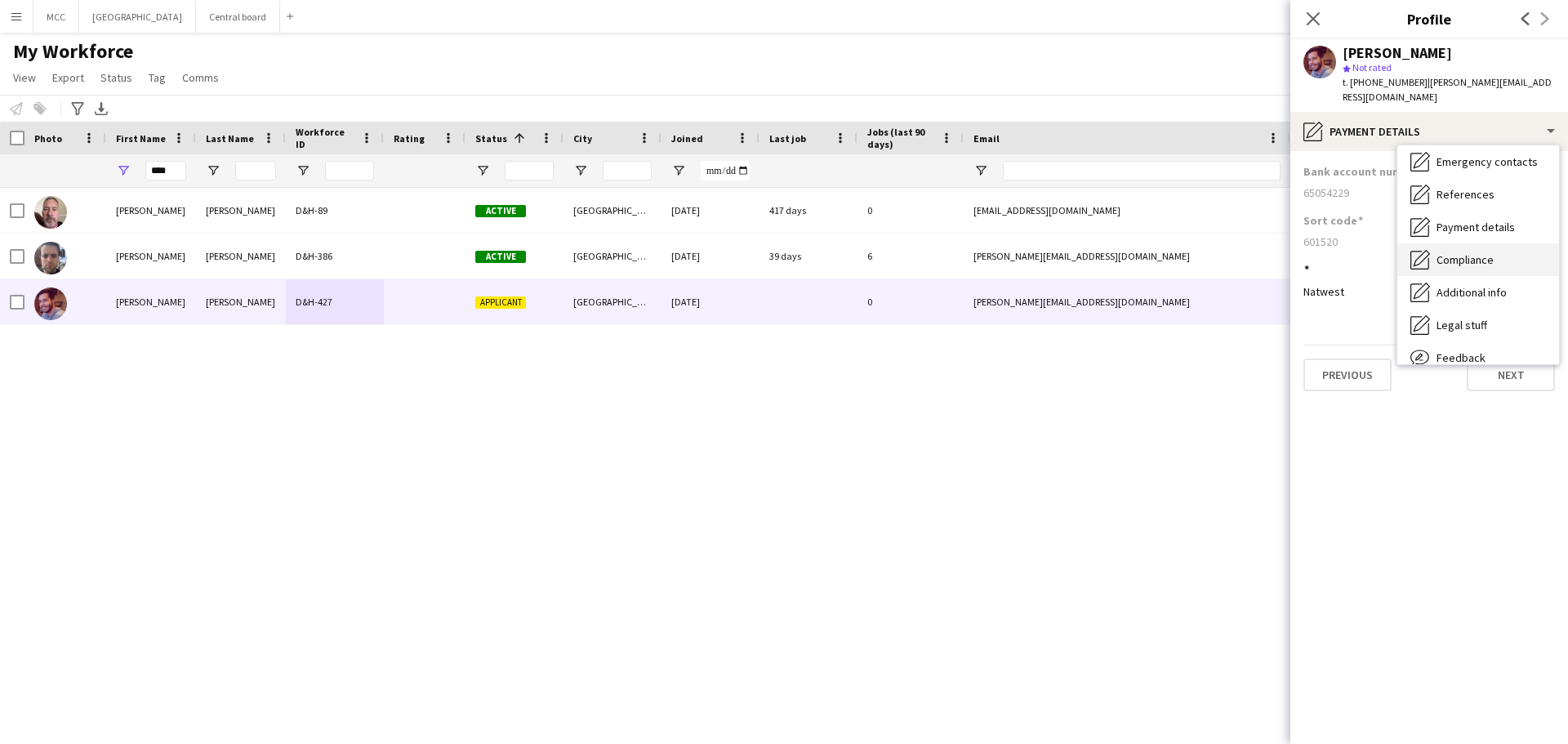
click at [1489, 253] on div "Compliance Compliance" at bounding box center [1478, 260] width 162 height 33
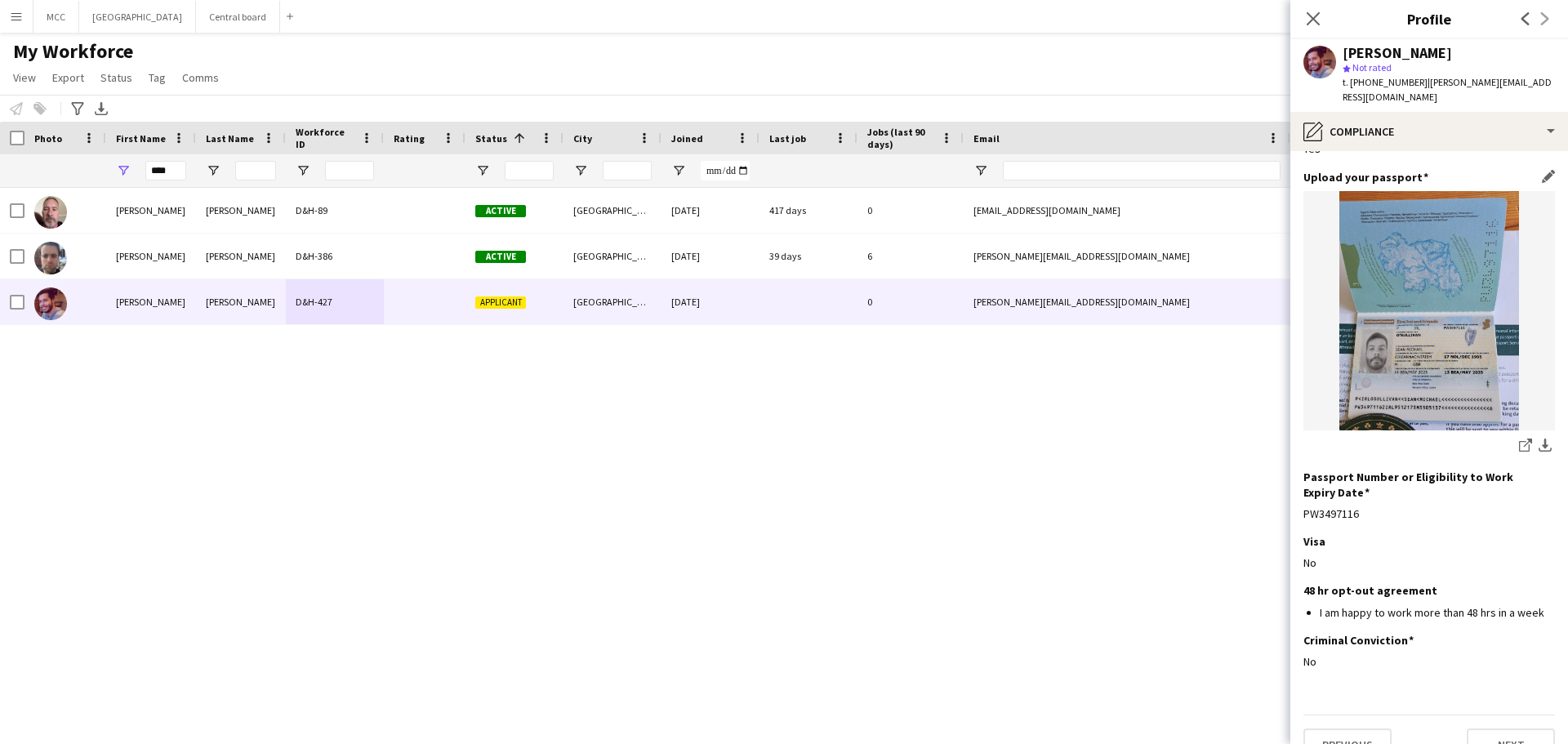
scroll to position [0, 0]
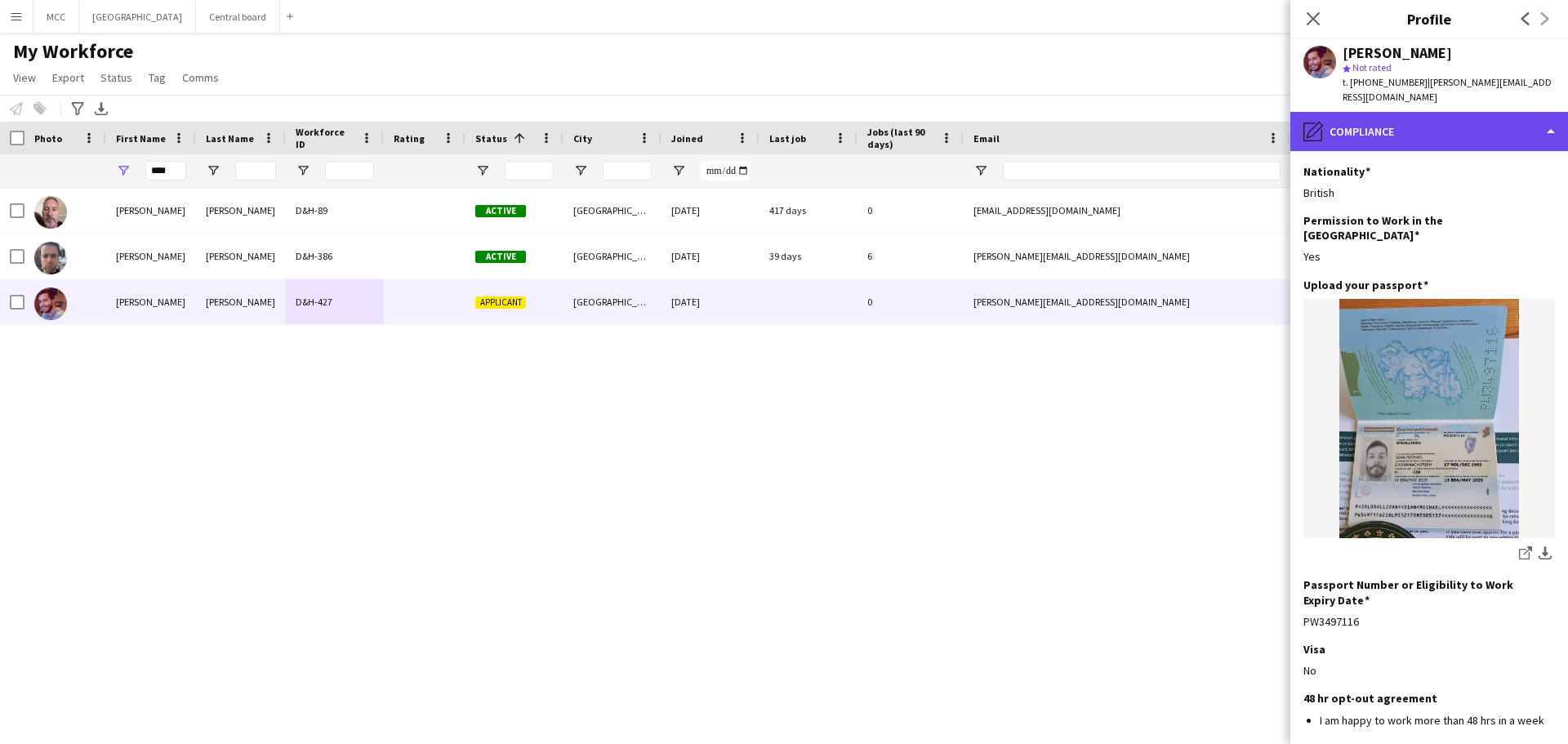
click at [1551, 122] on div "pencil4 Compliance" at bounding box center [1428, 132] width 277 height 39
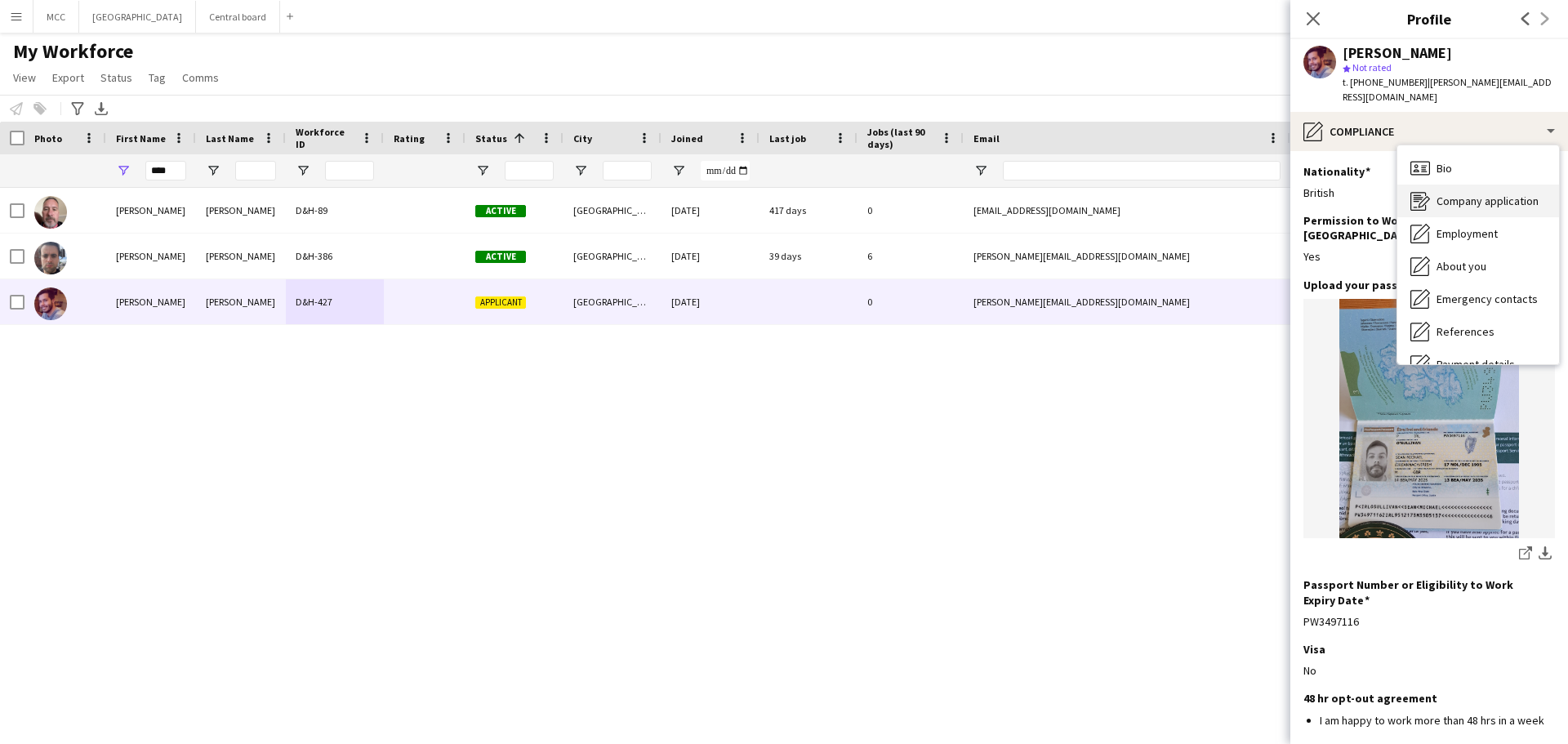
click at [1464, 197] on div "Company application Company application" at bounding box center [1478, 201] width 162 height 33
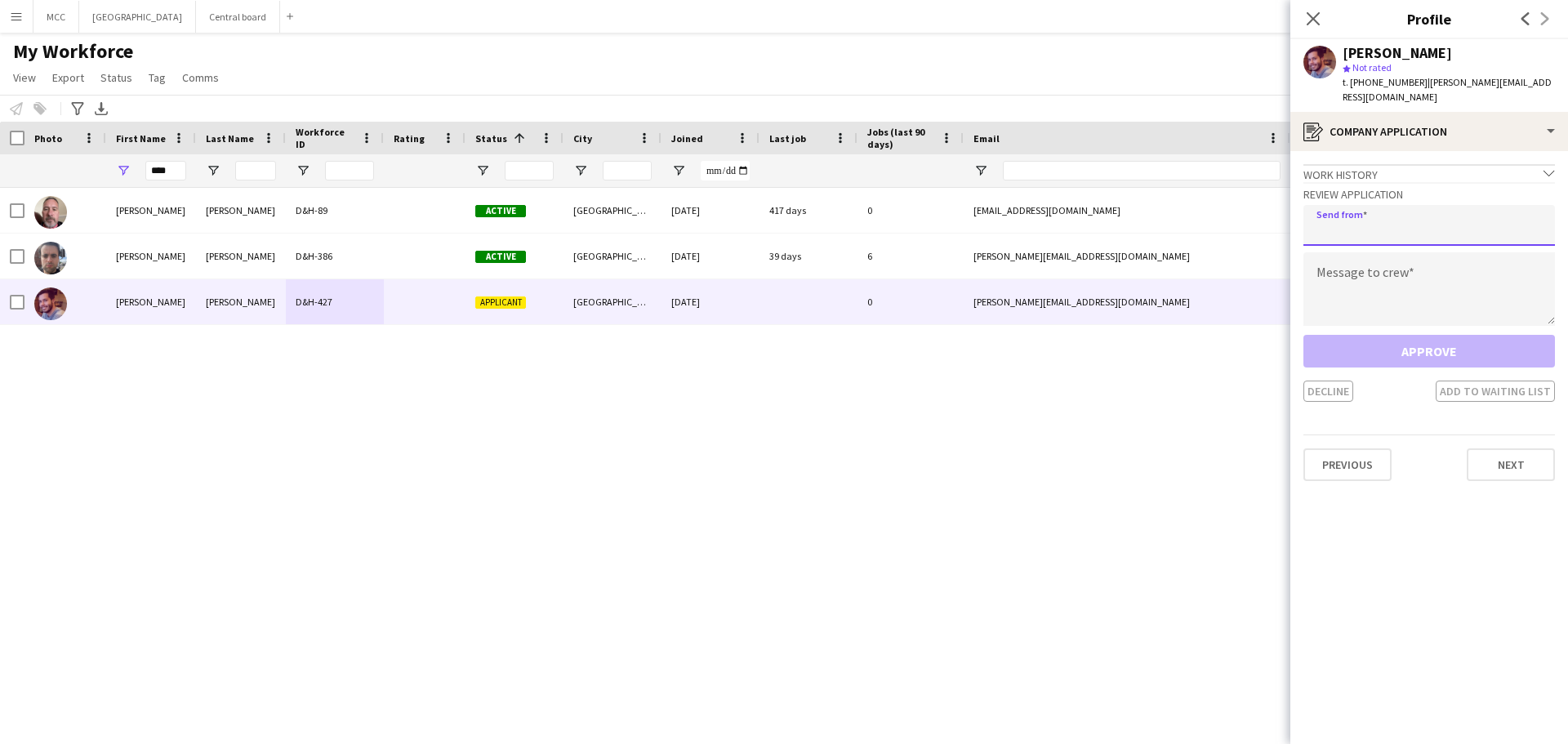
click at [1398, 230] on input "email" at bounding box center [1429, 225] width 251 height 40
type input "**********"
click at [1394, 257] on textarea at bounding box center [1429, 288] width 251 height 73
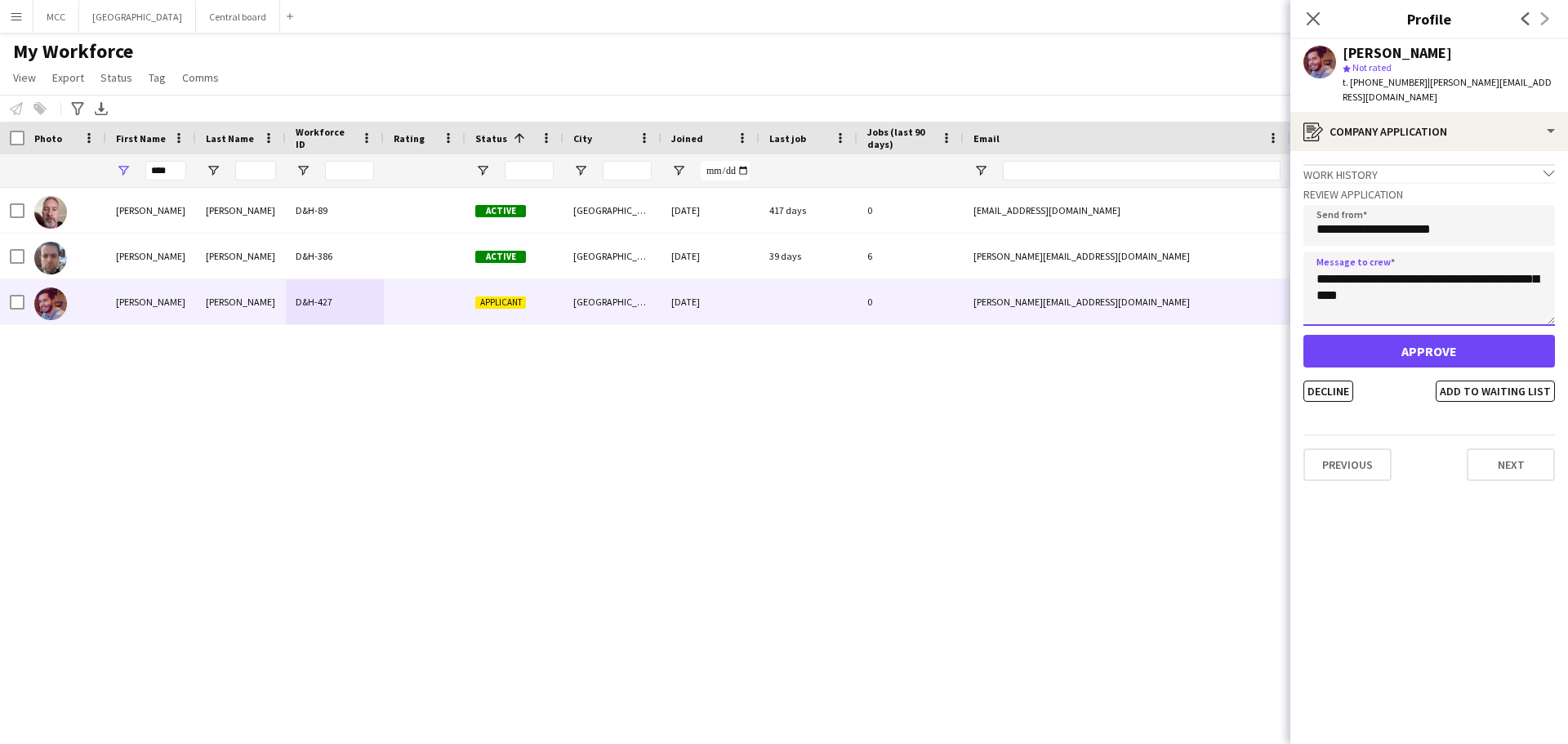
scroll to position [82, 0]
type textarea "**********"
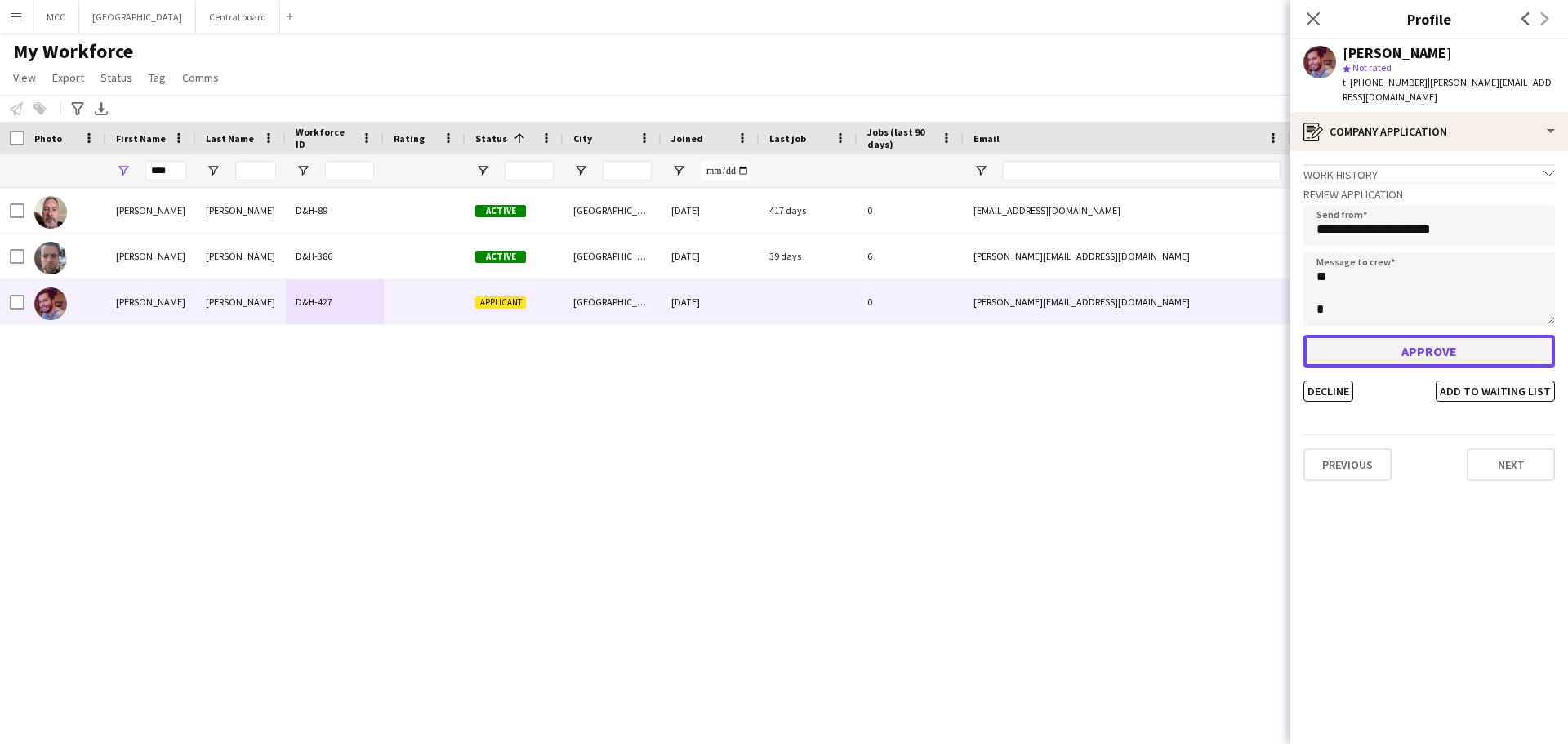
click at [1440, 350] on button "Approve" at bounding box center [1429, 351] width 251 height 33
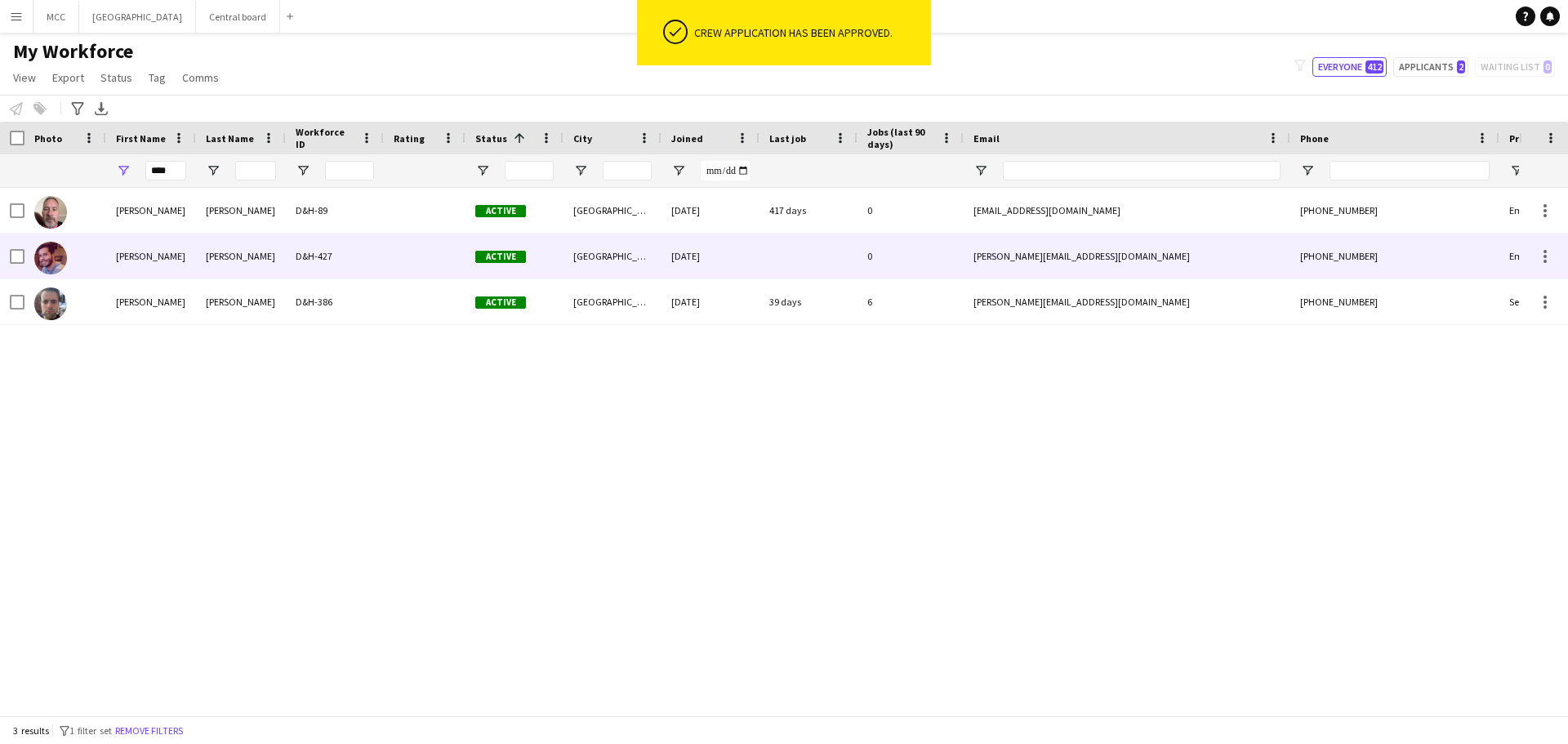
click at [879, 271] on div "0" at bounding box center [910, 256] width 106 height 45
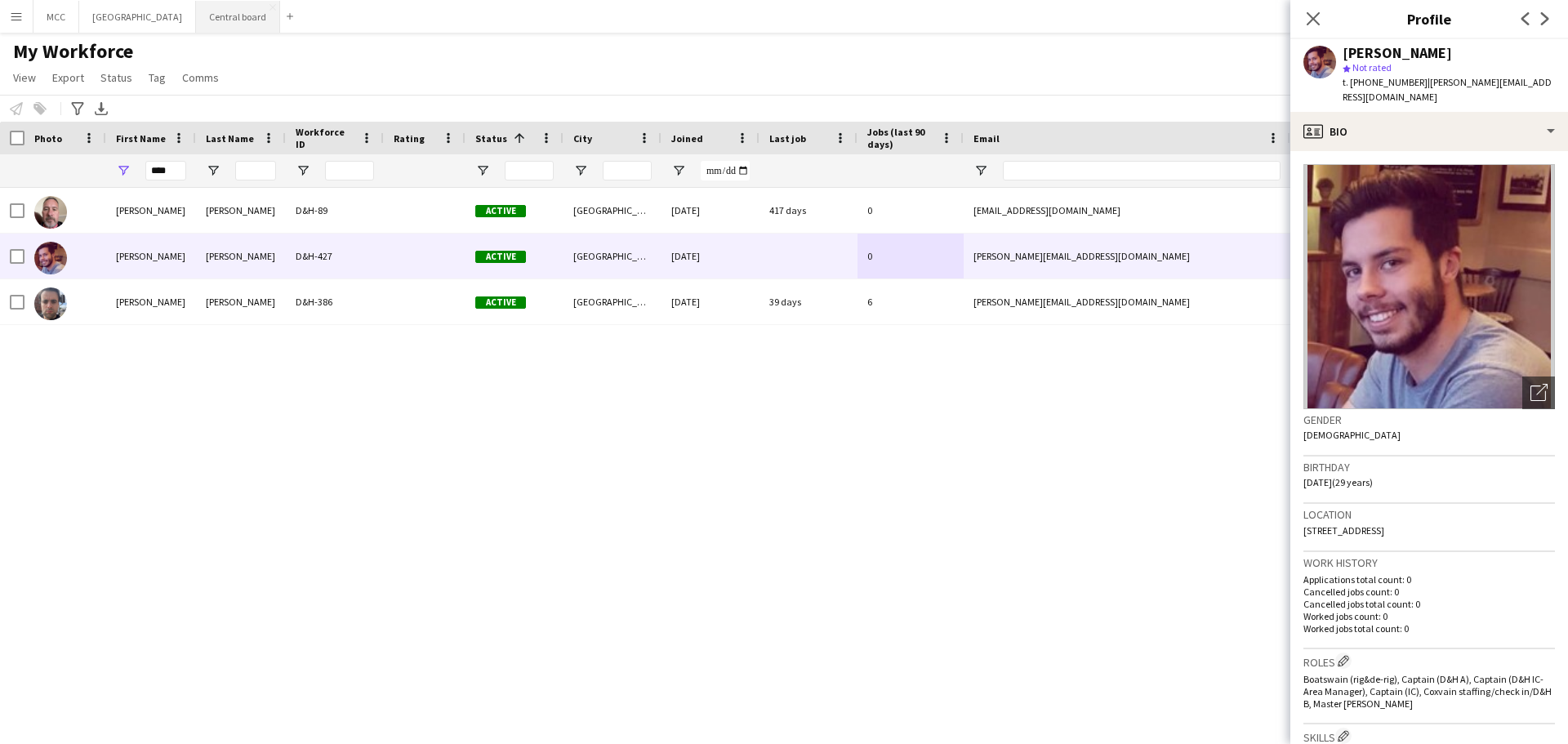
click at [243, 16] on button "Central board Close" at bounding box center [238, 17] width 84 height 32
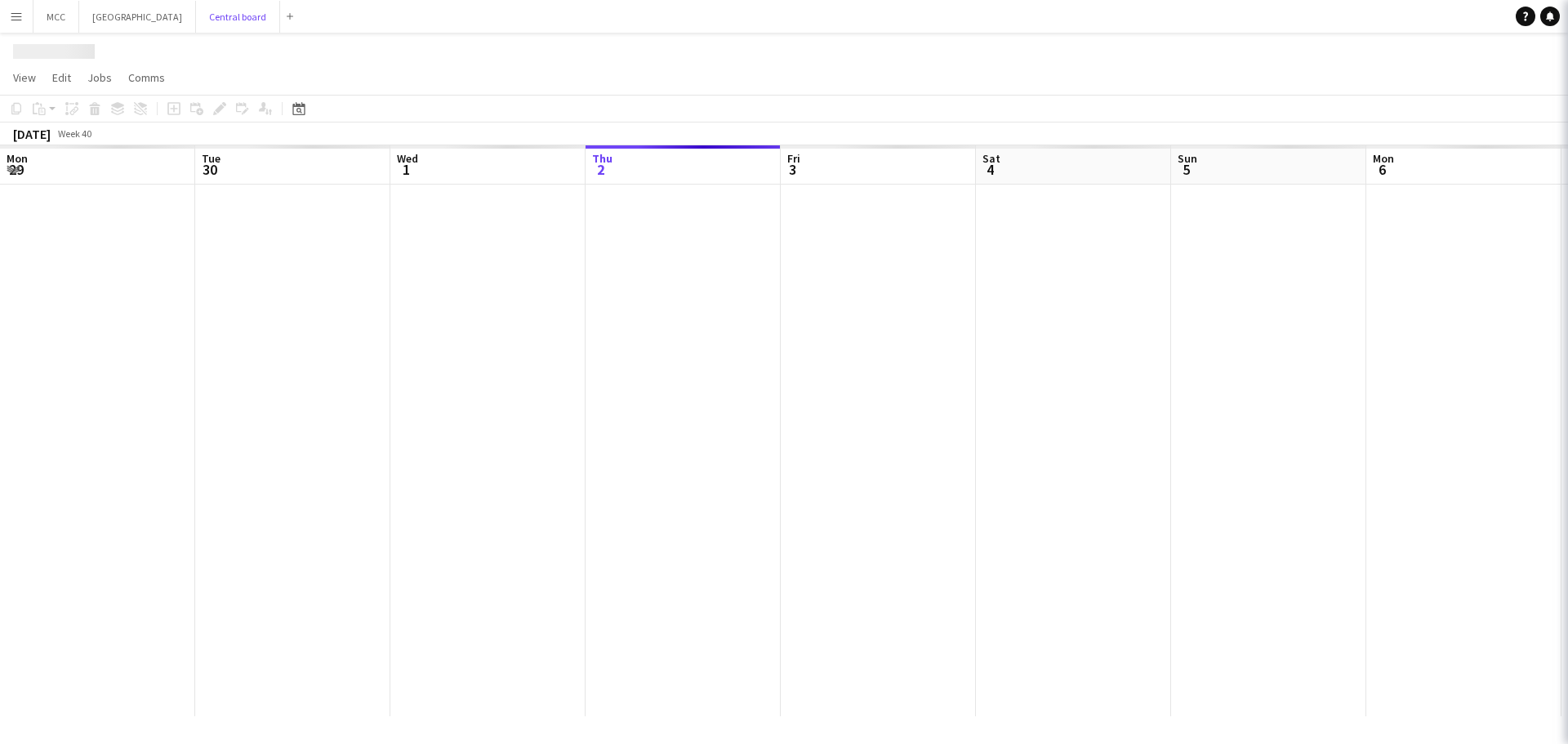
scroll to position [0, 390]
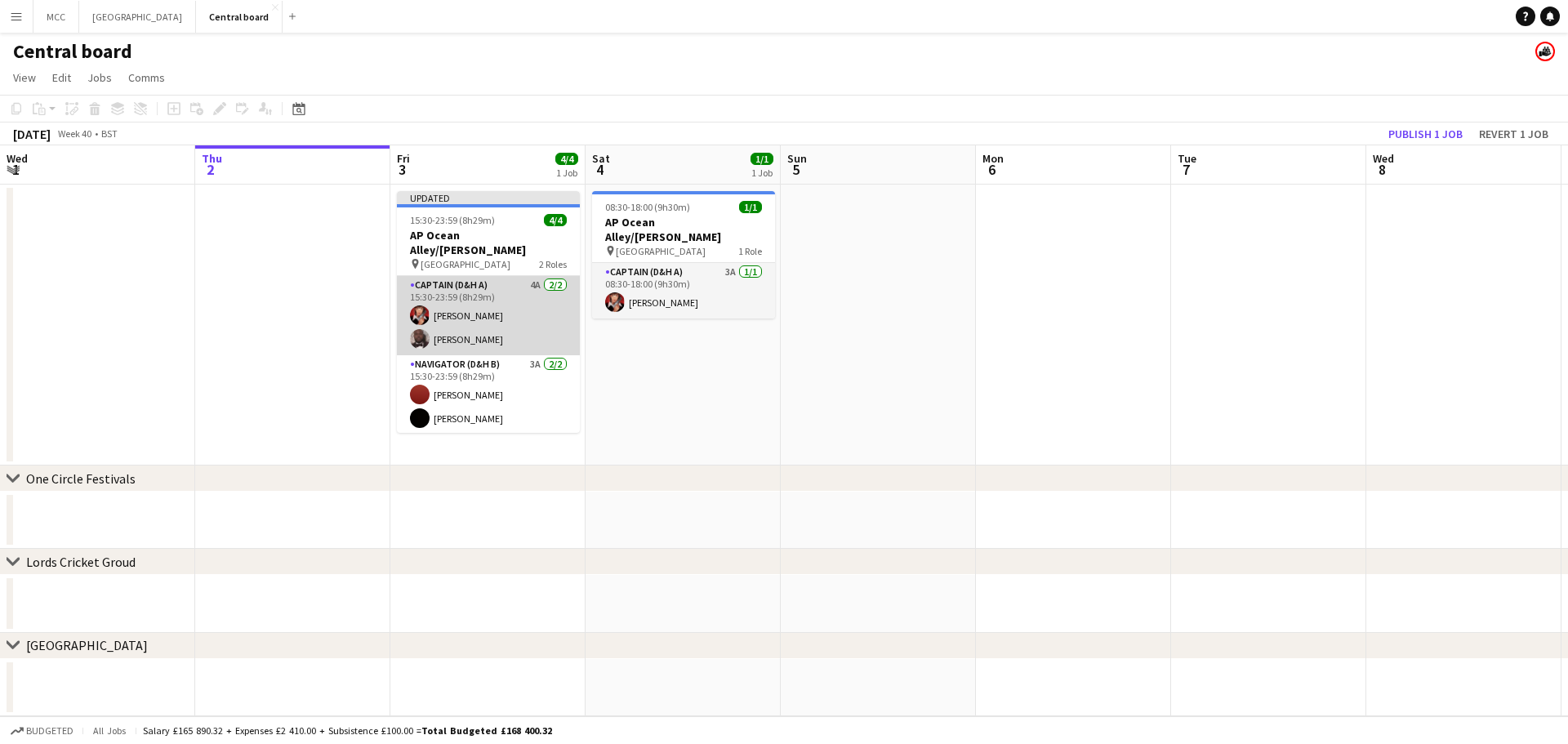
click at [516, 299] on app-card-role "Captain (D&H A) 4A [DATE] 15:30-23:59 (8h29m) [PERSON_NAME] [PERSON_NAME]" at bounding box center [488, 315] width 183 height 79
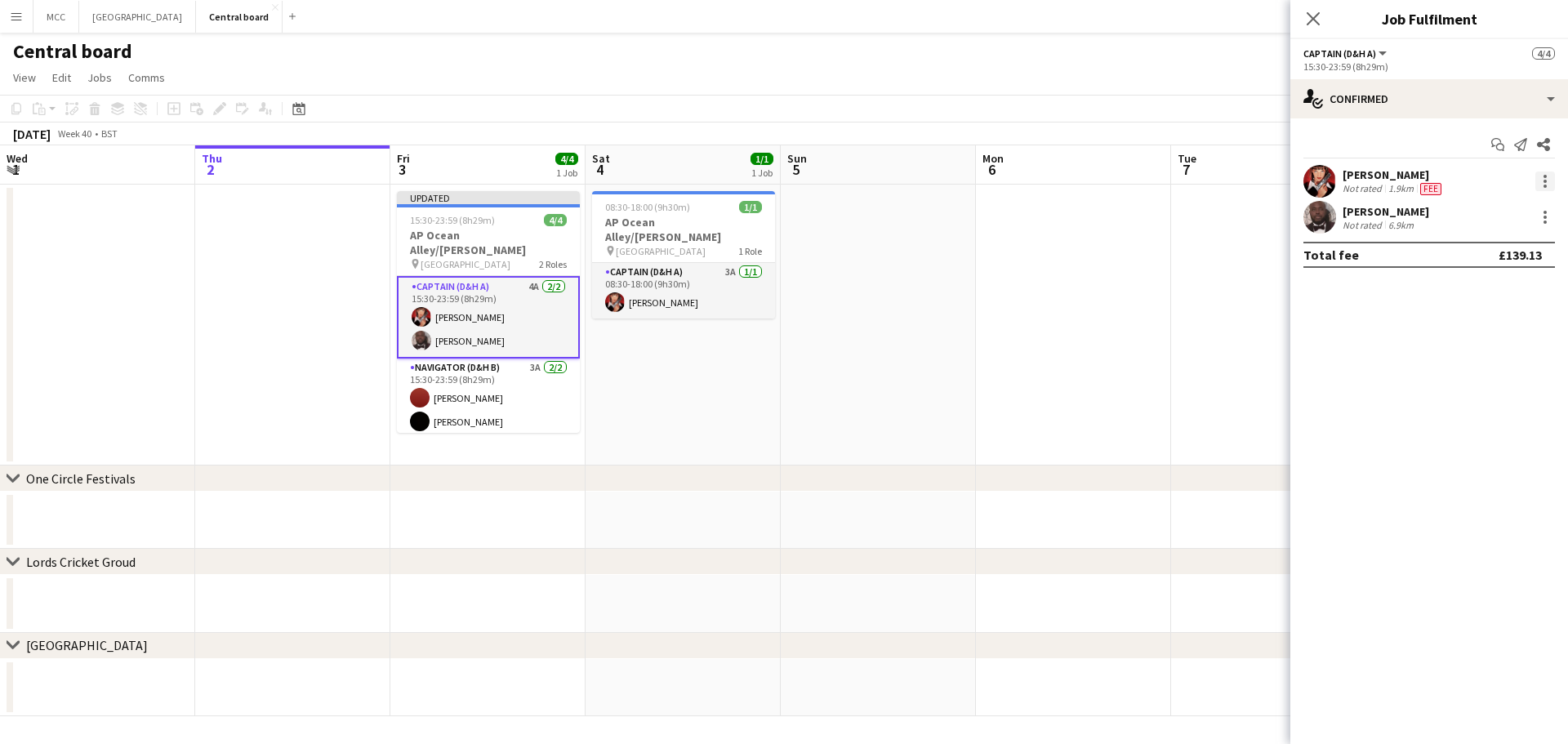
click at [1550, 179] on div at bounding box center [1544, 181] width 19 height 19
click at [1479, 359] on button "Remove" at bounding box center [1490, 369] width 127 height 39
click at [1498, 218] on input at bounding box center [1436, 217] width 190 height 19
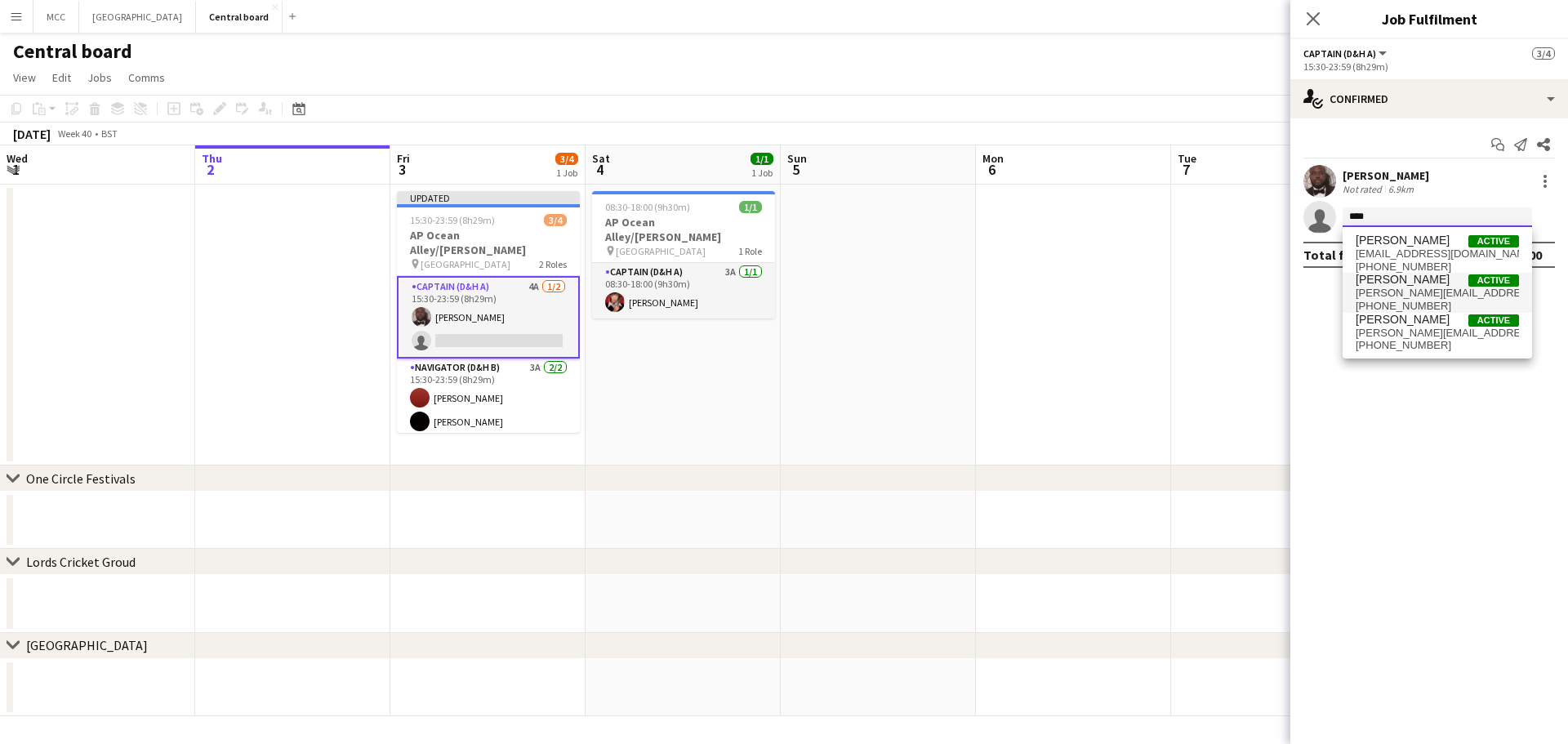
type input "****"
click at [1415, 293] on span "[PERSON_NAME][EMAIL_ADDRESS][DOMAIN_NAME]" at bounding box center [1437, 293] width 164 height 13
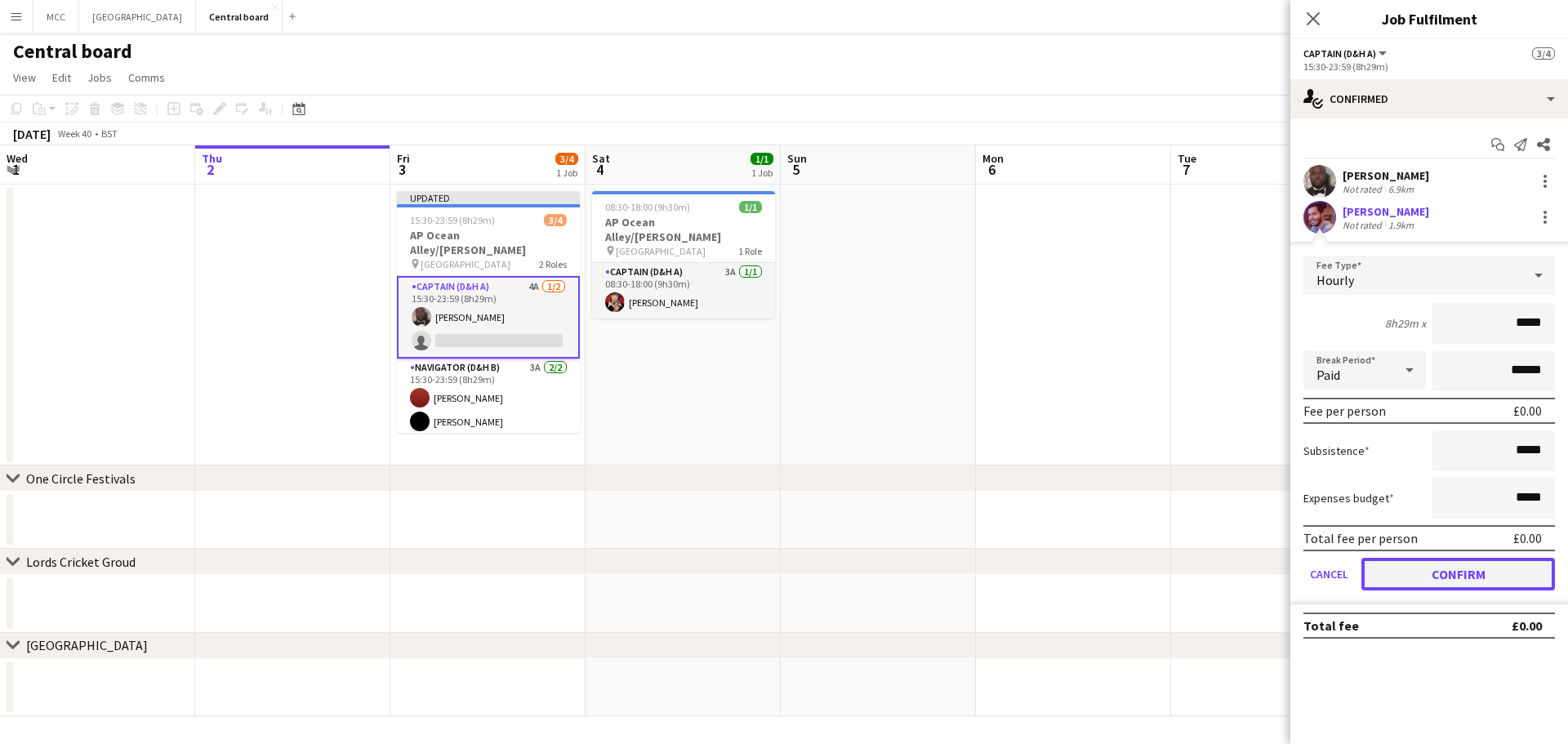
click at [1498, 571] on button "Confirm" at bounding box center [1458, 574] width 194 height 33
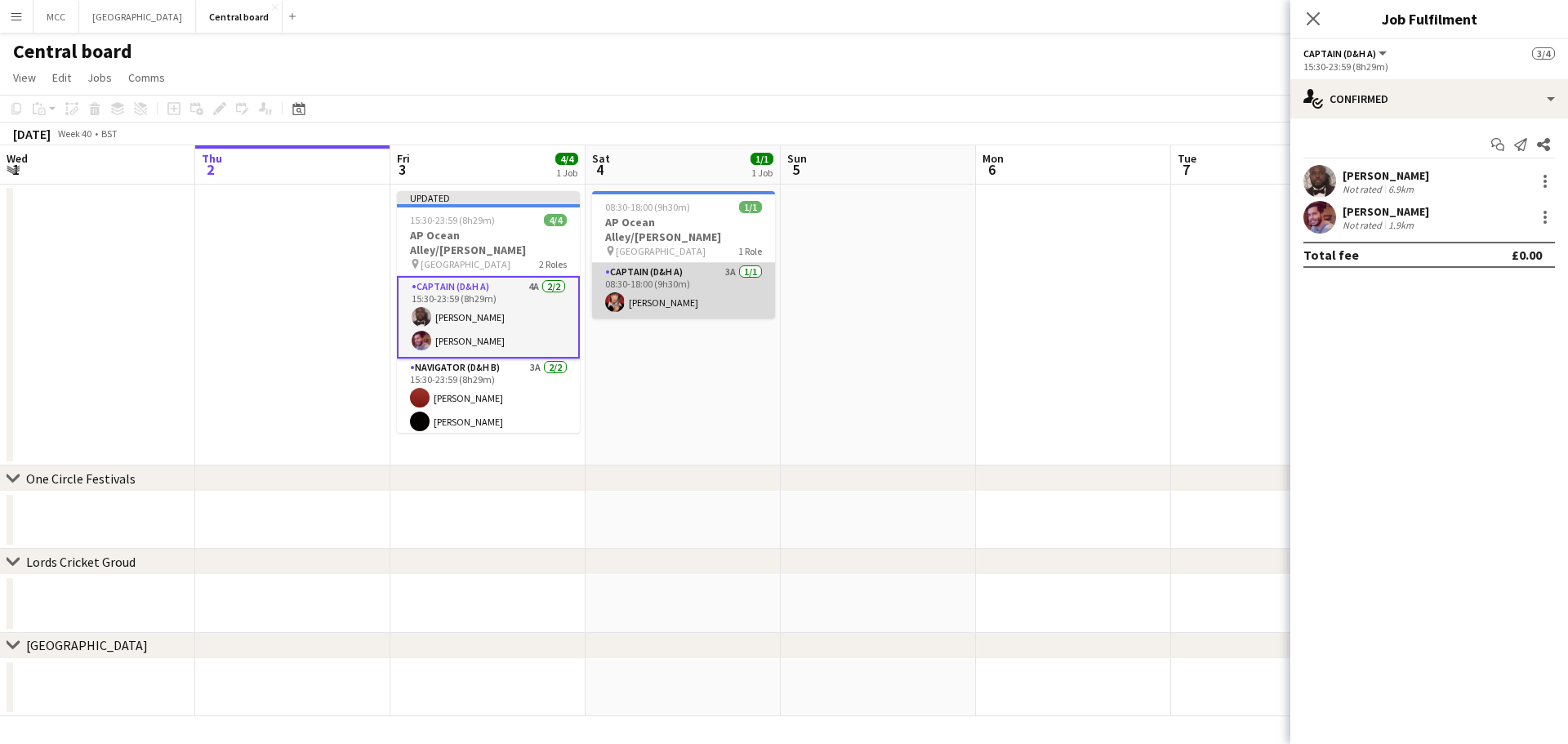
click at [673, 279] on app-card-role "Captain (D&H A) 3A [DATE] 08:30-18:00 (9h30m) [PERSON_NAME]" at bounding box center [683, 291] width 183 height 56
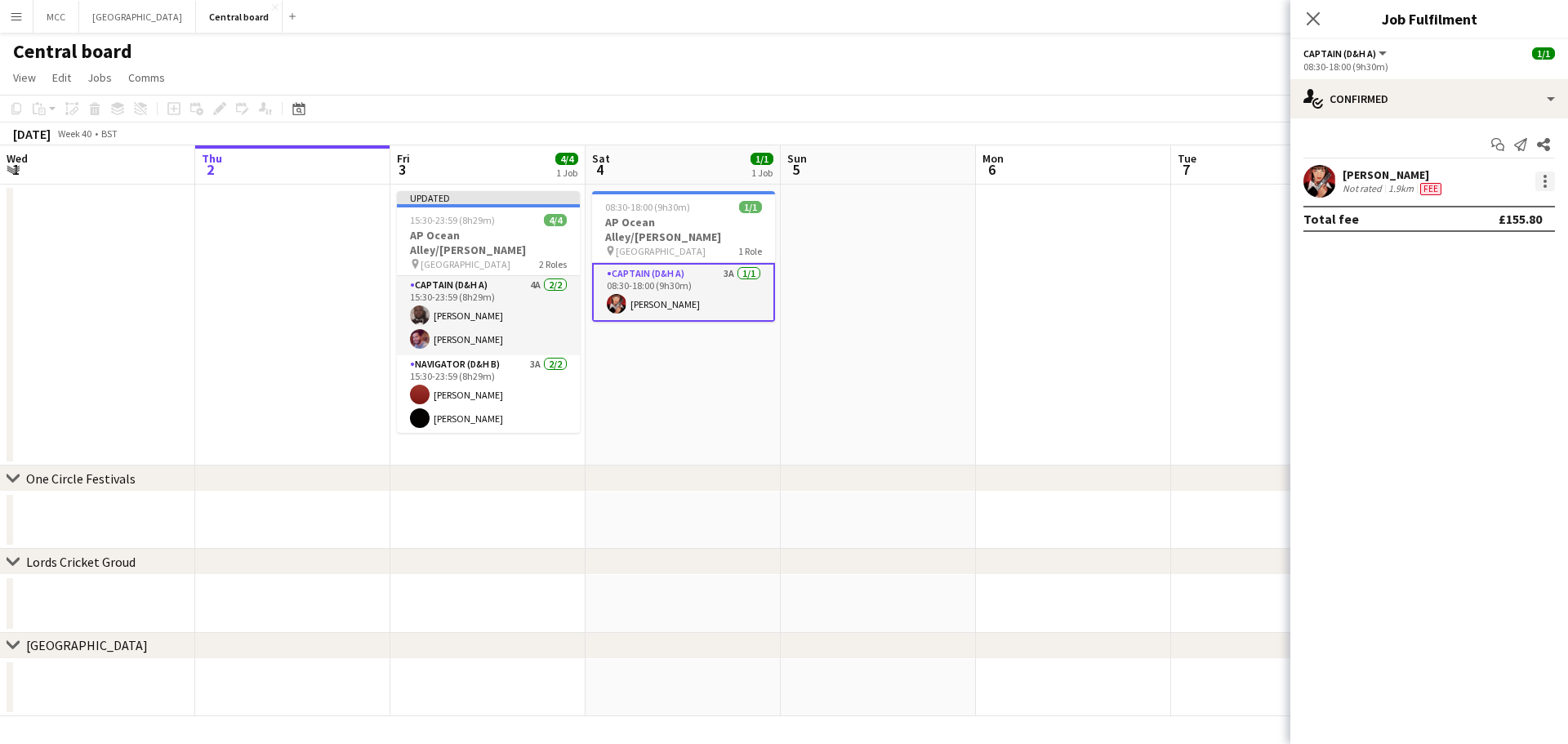
click at [1542, 178] on div at bounding box center [1544, 181] width 19 height 19
click at [1459, 370] on span "Remove" at bounding box center [1465, 368] width 49 height 13
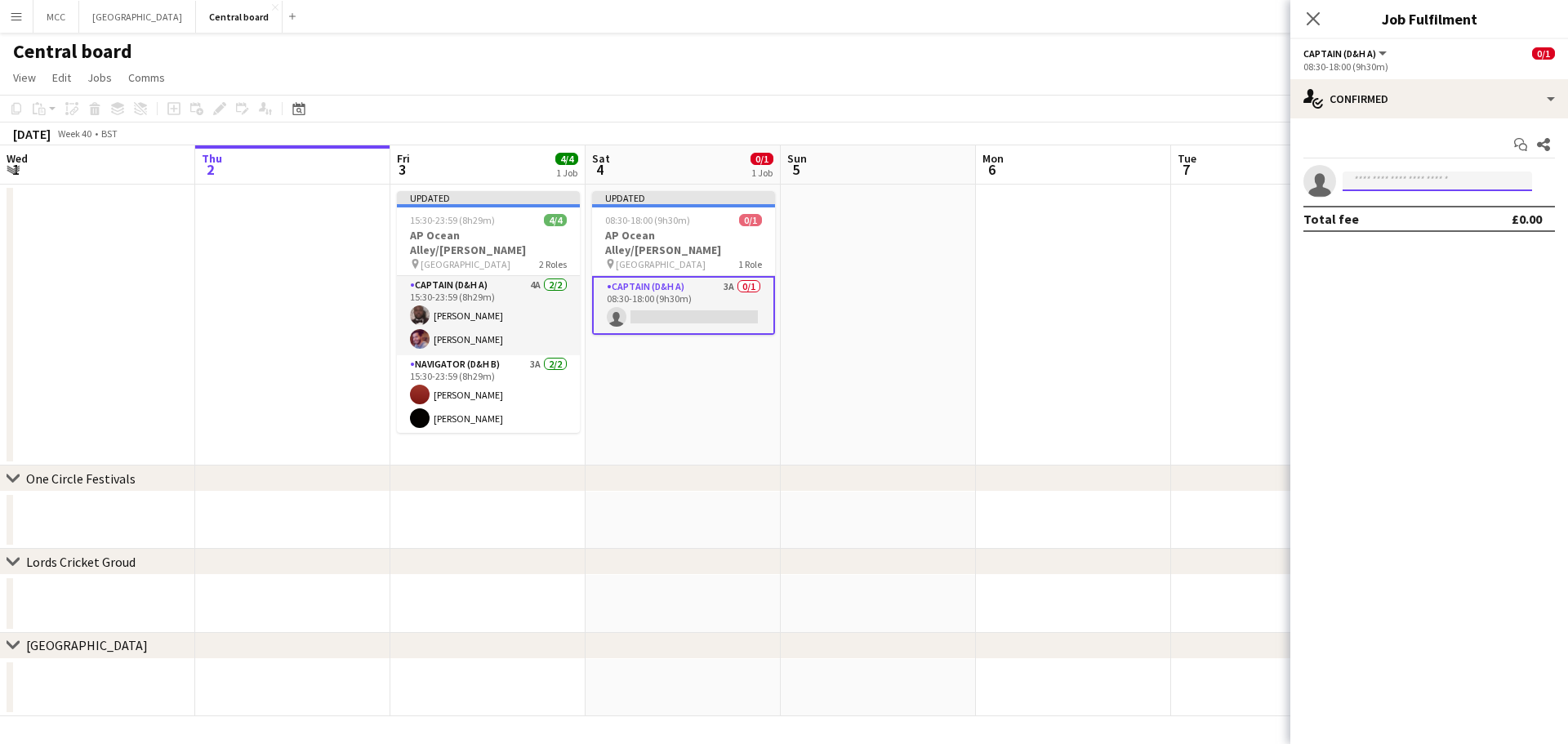
click at [1469, 184] on input at bounding box center [1436, 181] width 190 height 19
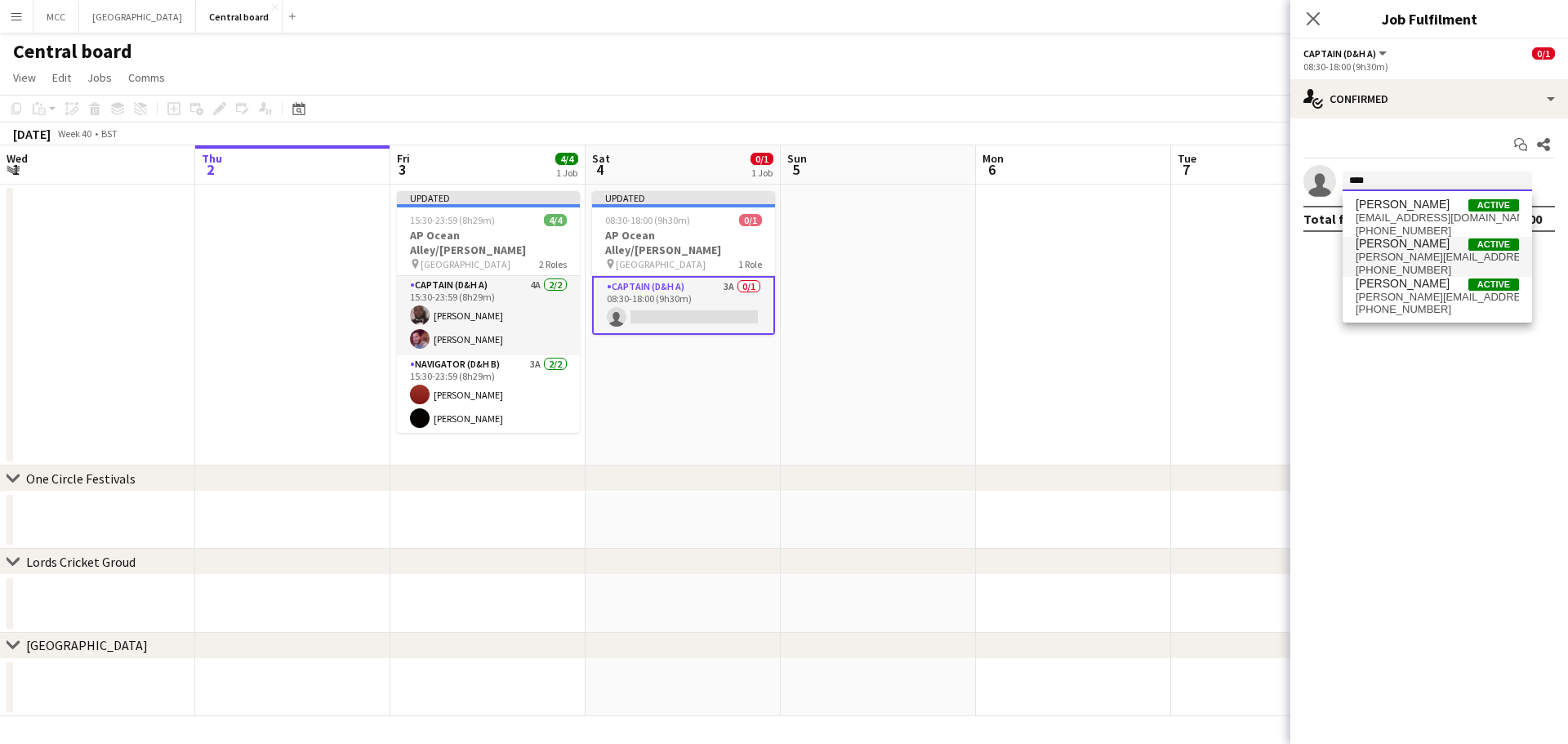
type input "****"
click at [1428, 252] on span "[PERSON_NAME][EMAIL_ADDRESS][DOMAIN_NAME]" at bounding box center [1437, 256] width 164 height 13
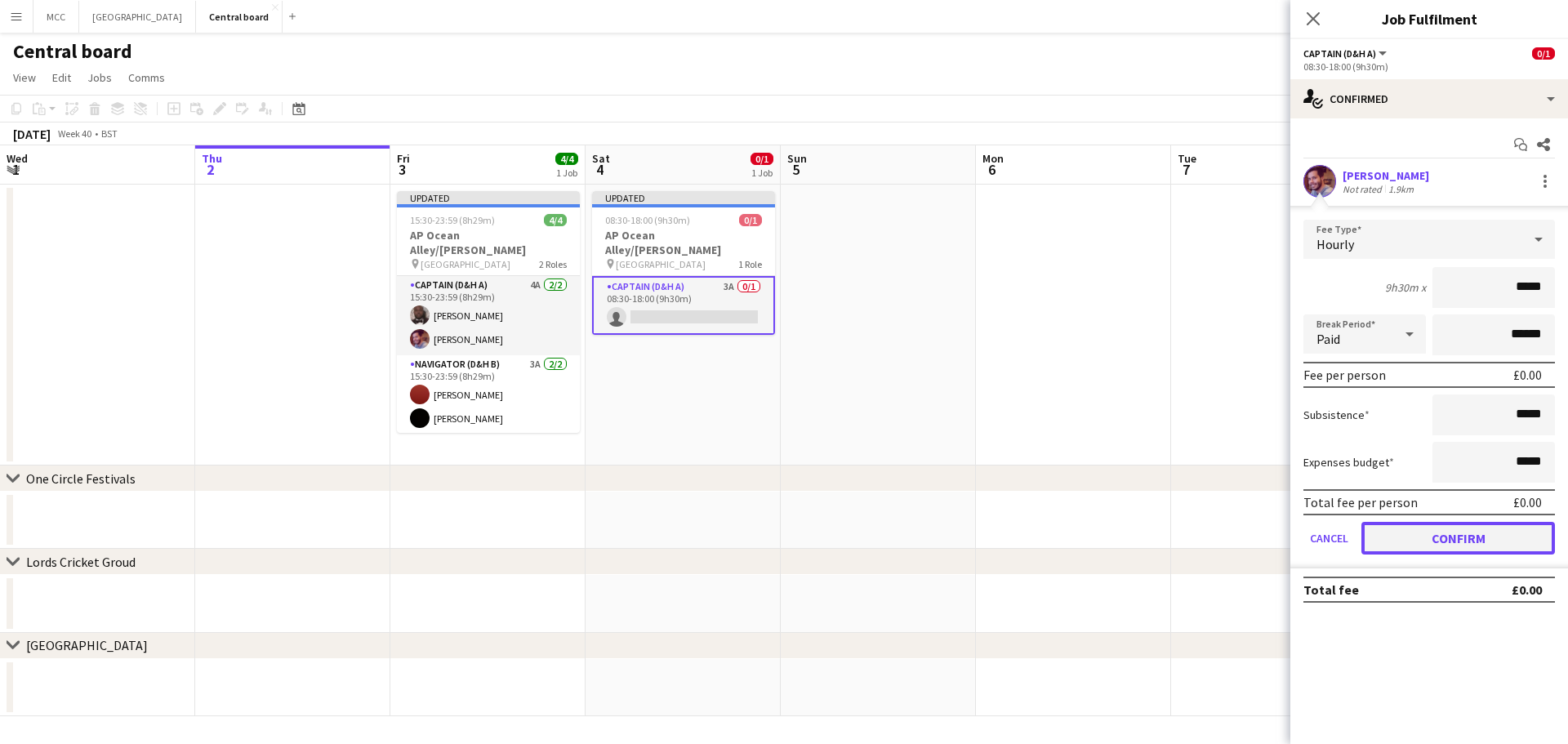
click at [1470, 536] on button "Confirm" at bounding box center [1458, 538] width 194 height 33
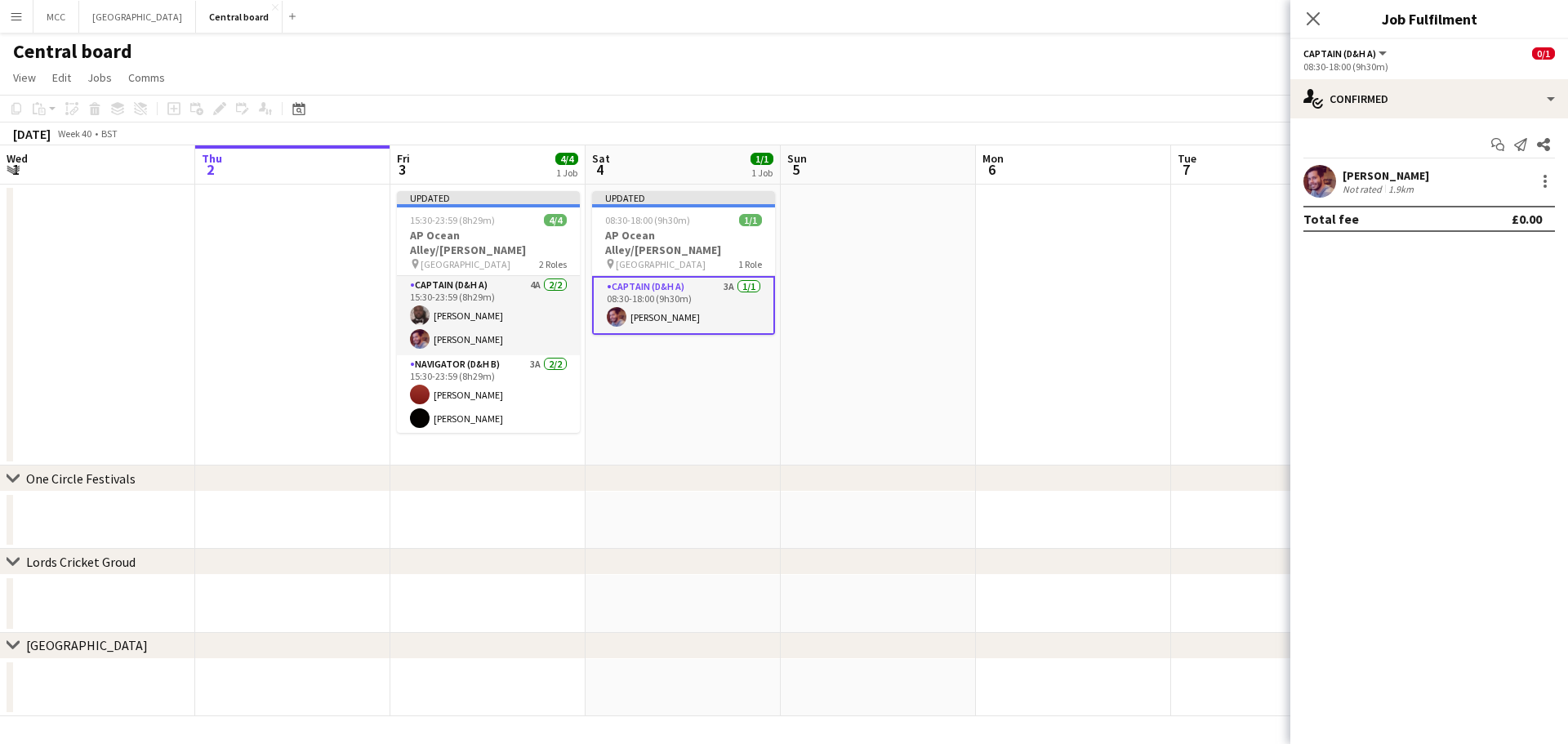
click at [1136, 254] on app-date-cell at bounding box center [1074, 325] width 196 height 281
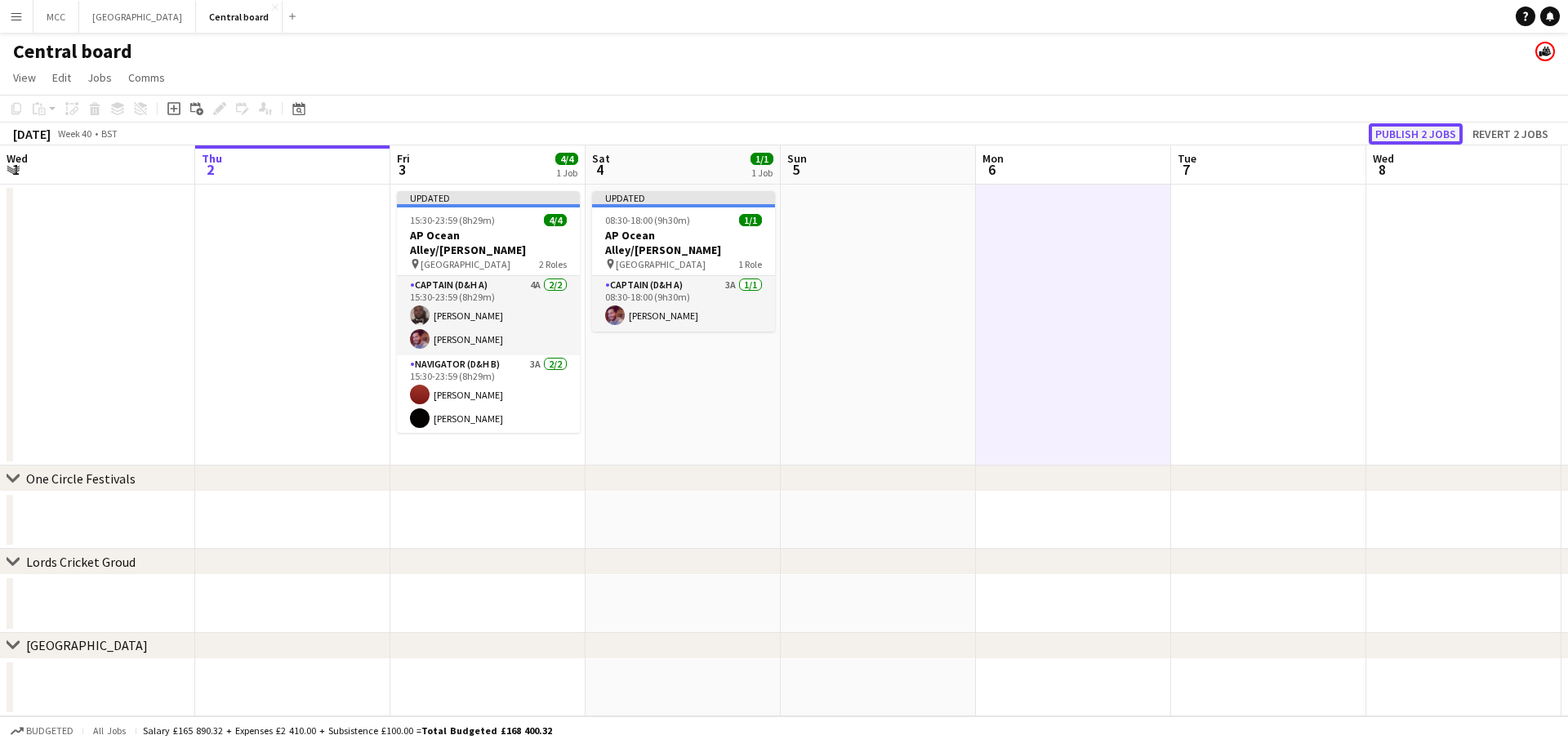
click at [1437, 130] on button "Publish 2 jobs" at bounding box center [1415, 133] width 94 height 21
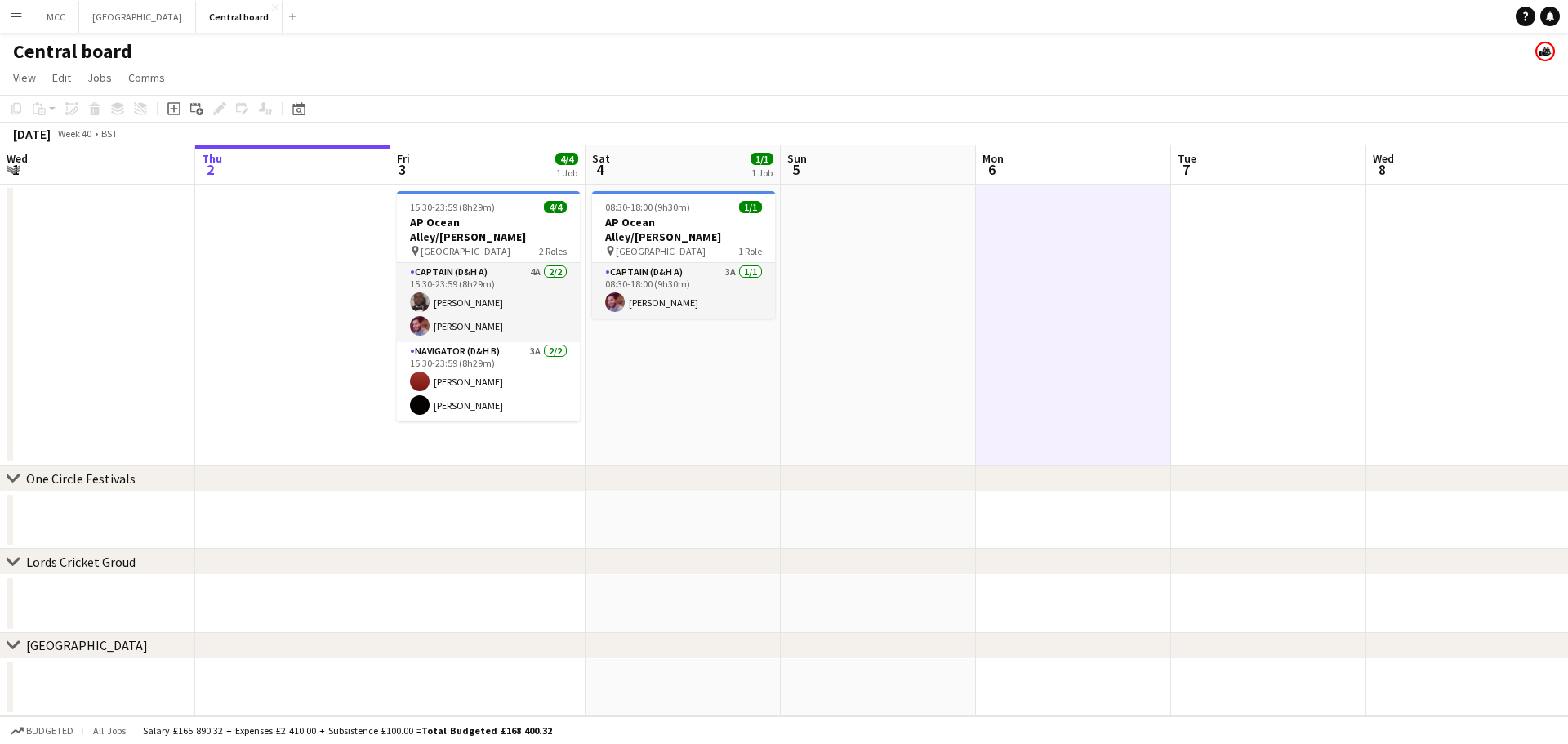
click at [810, 359] on app-date-cell at bounding box center [878, 325] width 196 height 281
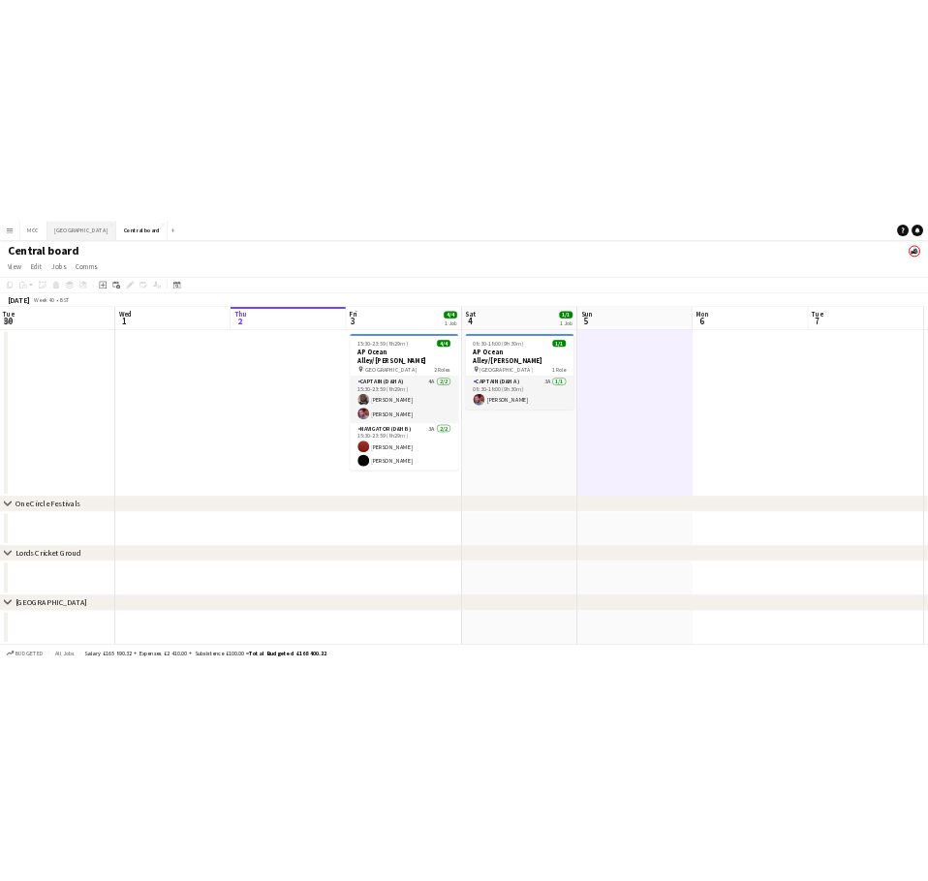
scroll to position [0, 503]
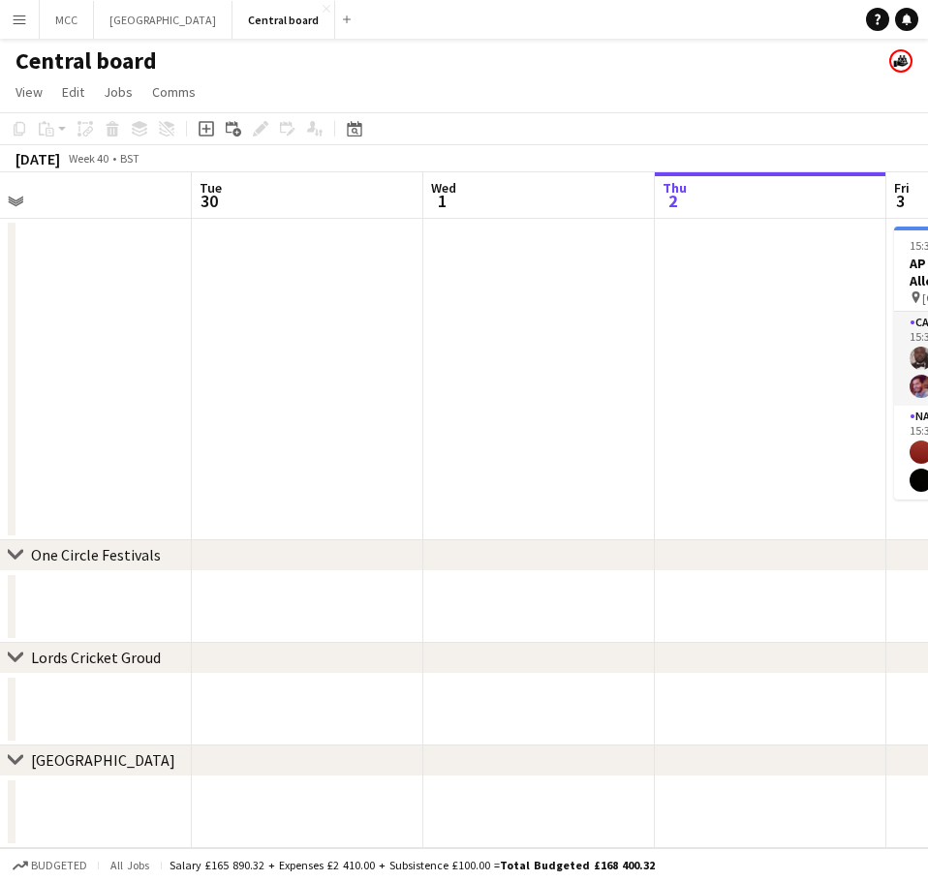
click at [17, 11] on button "Menu" at bounding box center [19, 19] width 39 height 39
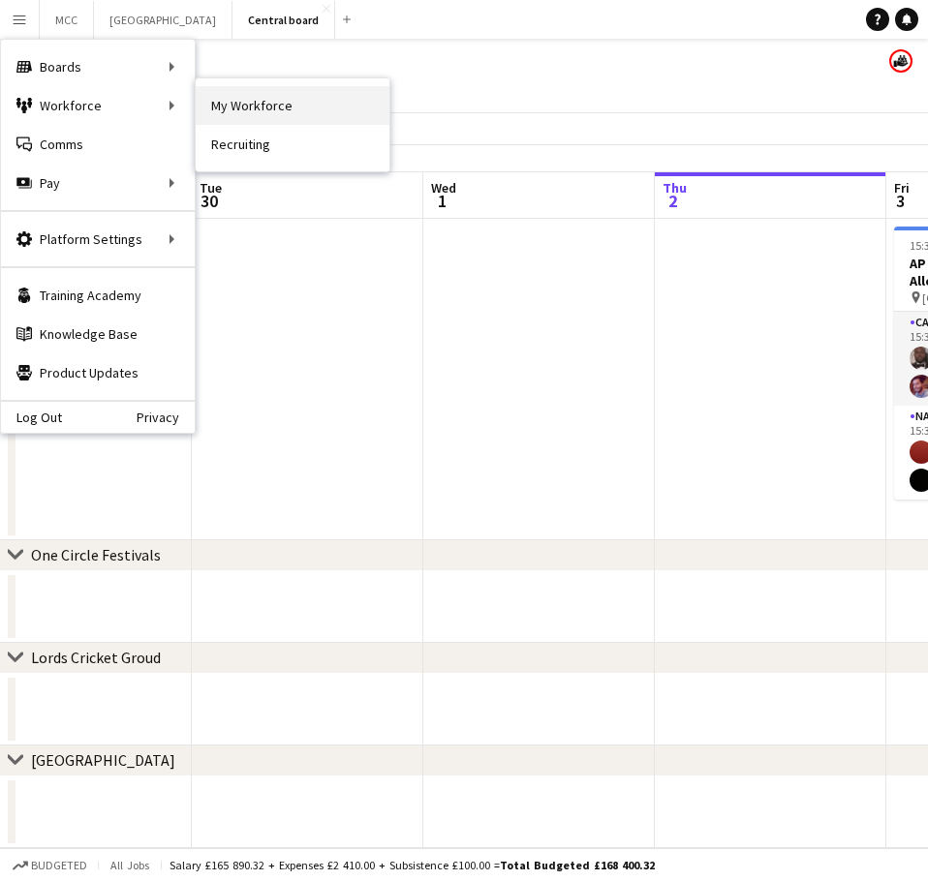
click at [227, 98] on link "My Workforce" at bounding box center [293, 105] width 194 height 39
